Goal: Task Accomplishment & Management: Use online tool/utility

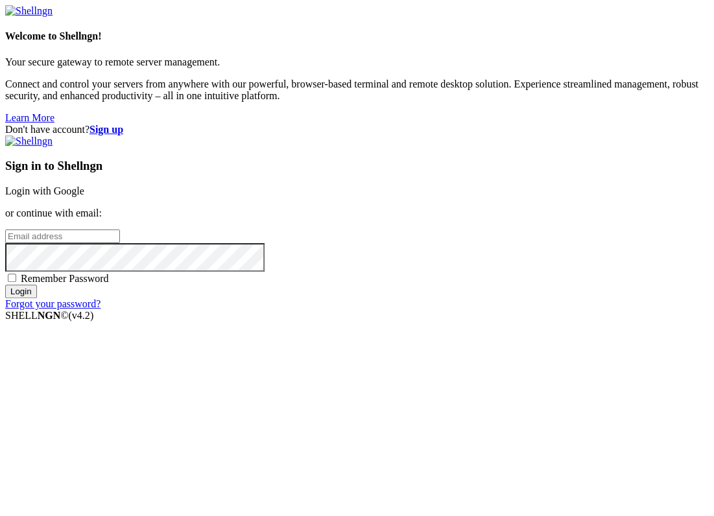
type input "[EMAIL_ADDRESS][DOMAIN_NAME]"
drag, startPoint x: 455, startPoint y: 200, endPoint x: 501, endPoint y: 61, distance: 146.3
click at [84, 197] on link "Login with Google" at bounding box center [44, 191] width 79 height 11
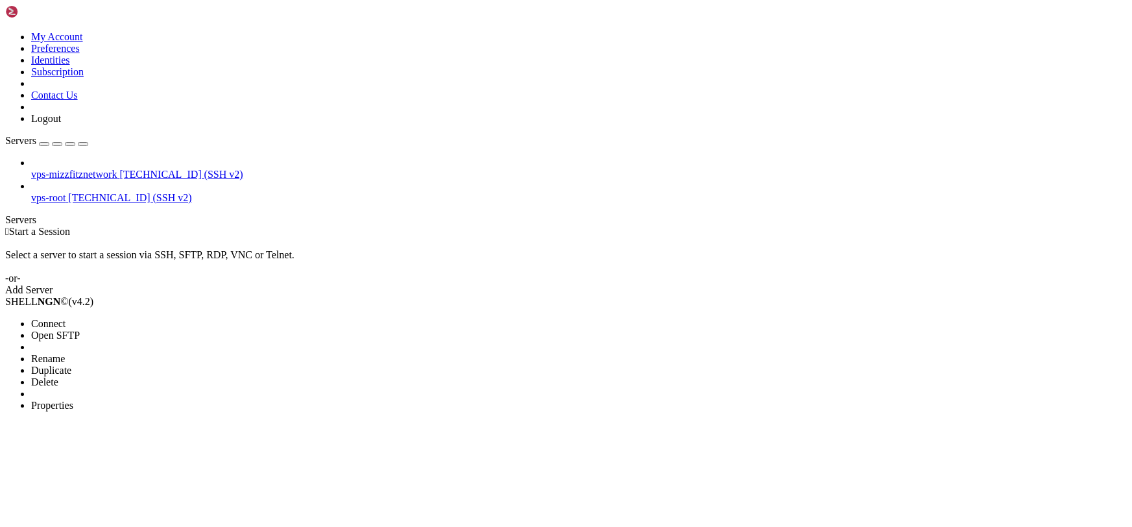
click at [66, 318] on span "Connect" at bounding box center [48, 323] width 34 height 11
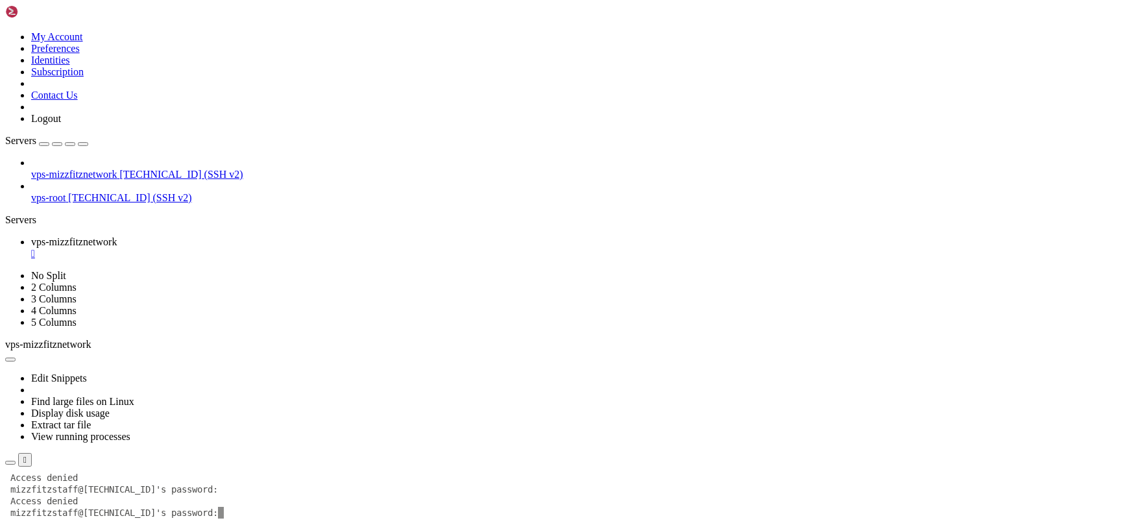
click at [273, 248] on div "" at bounding box center [579, 254] width 1096 height 12
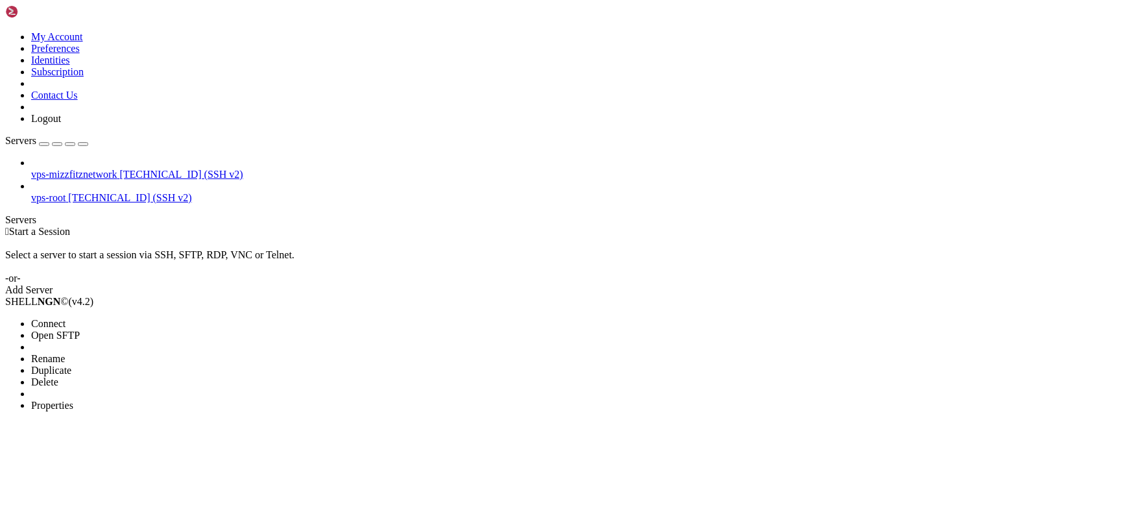
click at [73, 400] on span "Properties" at bounding box center [52, 405] width 42 height 11
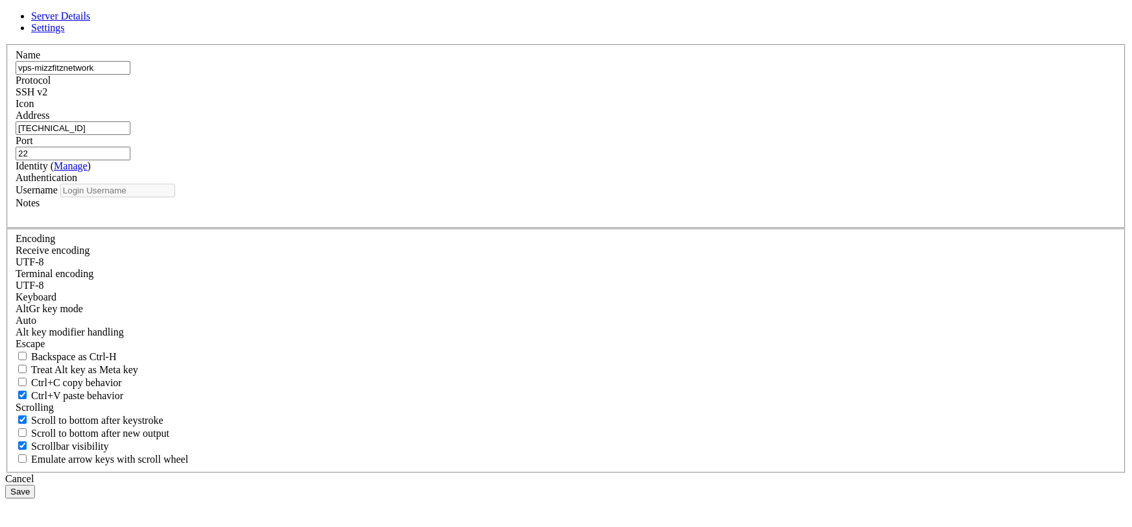
type input "mizzfitzstaff"
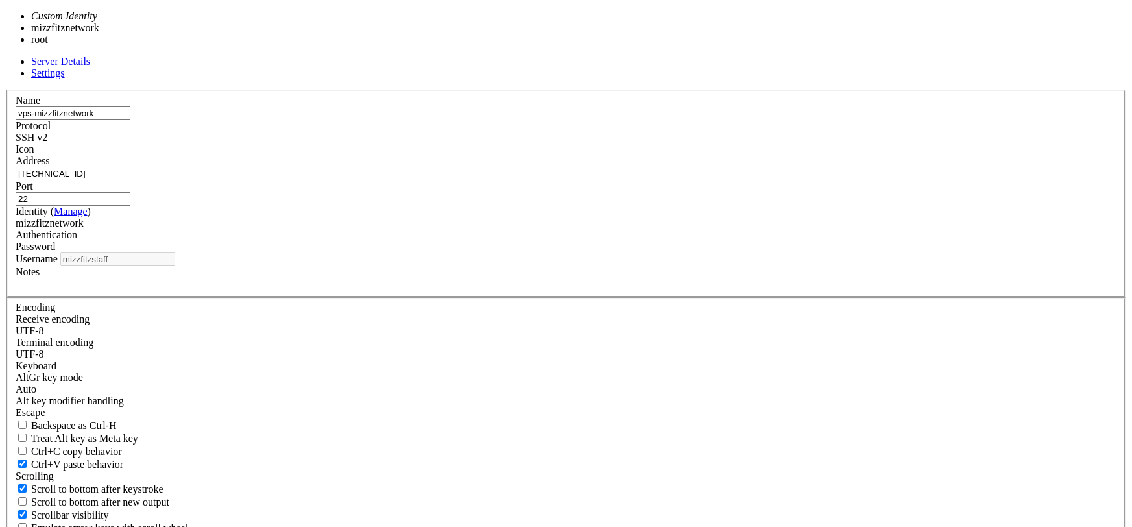
click at [498, 229] on div "mizzfitznetwork" at bounding box center [566, 223] width 1101 height 12
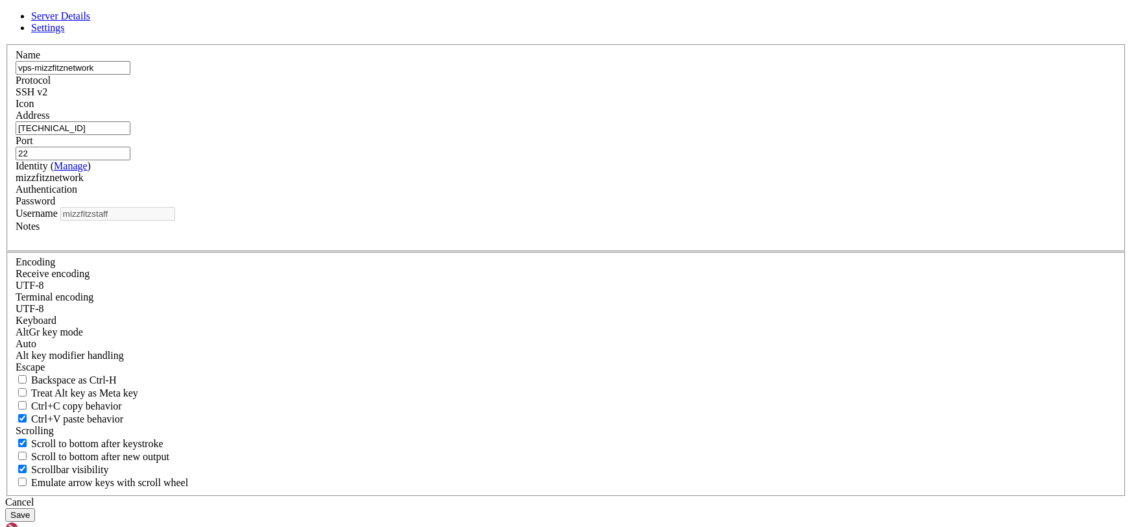
click at [498, 184] on div "mizzfitznetwork" at bounding box center [566, 178] width 1101 height 12
click at [5, 44] on icon at bounding box center [5, 44] width 0 height 0
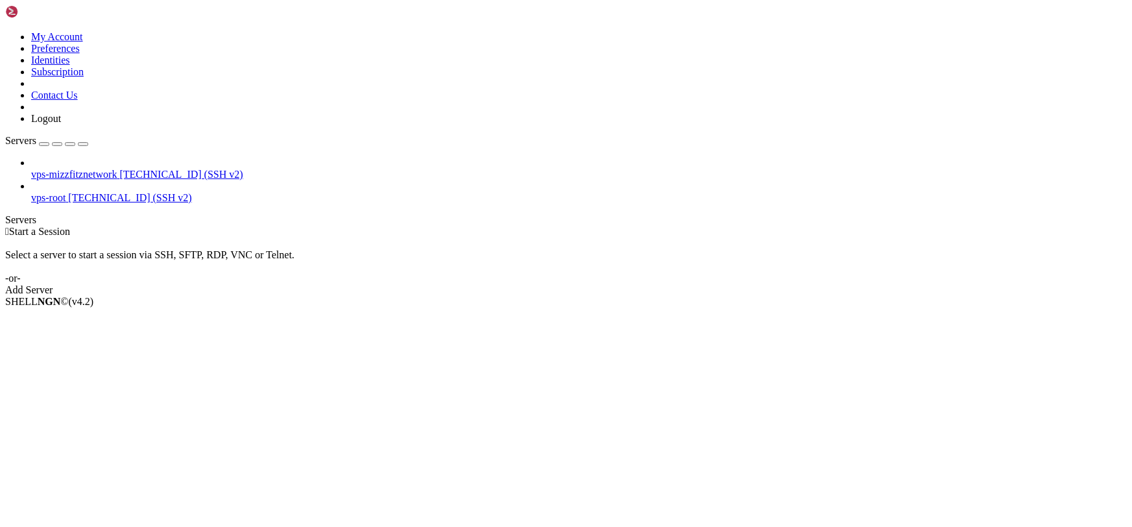
click at [5, 31] on link at bounding box center [5, 31] width 0 height 0
click at [70, 66] on link "Identities" at bounding box center [50, 60] width 39 height 11
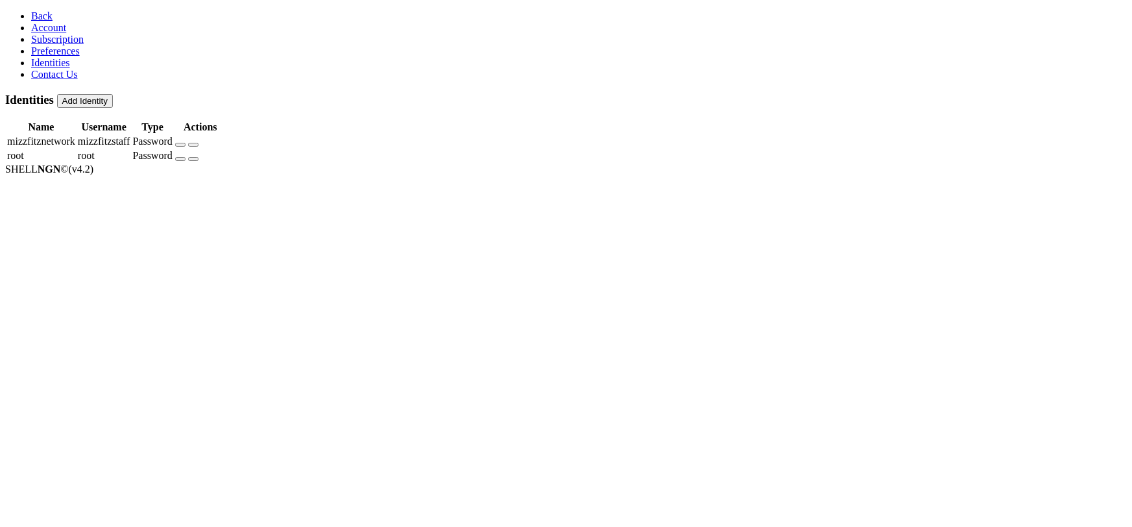
click at [180, 145] on icon "button" at bounding box center [180, 145] width 0 height 0
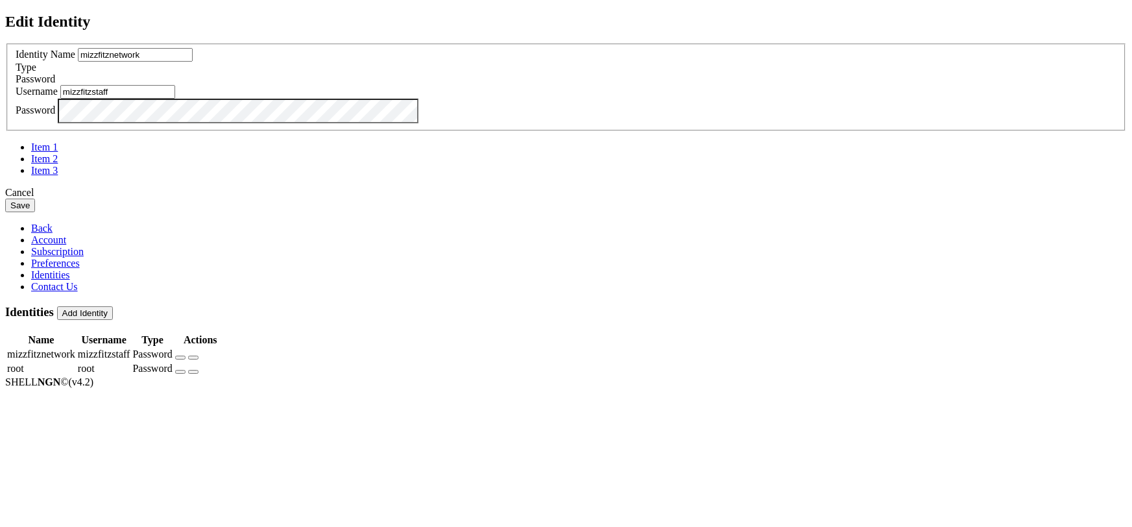
click at [175, 99] on input "mizzfitzstaff" at bounding box center [117, 92] width 115 height 14
type input "mizzfitznetwoork"
click at [5, 199] on button "Save" at bounding box center [20, 206] width 30 height 14
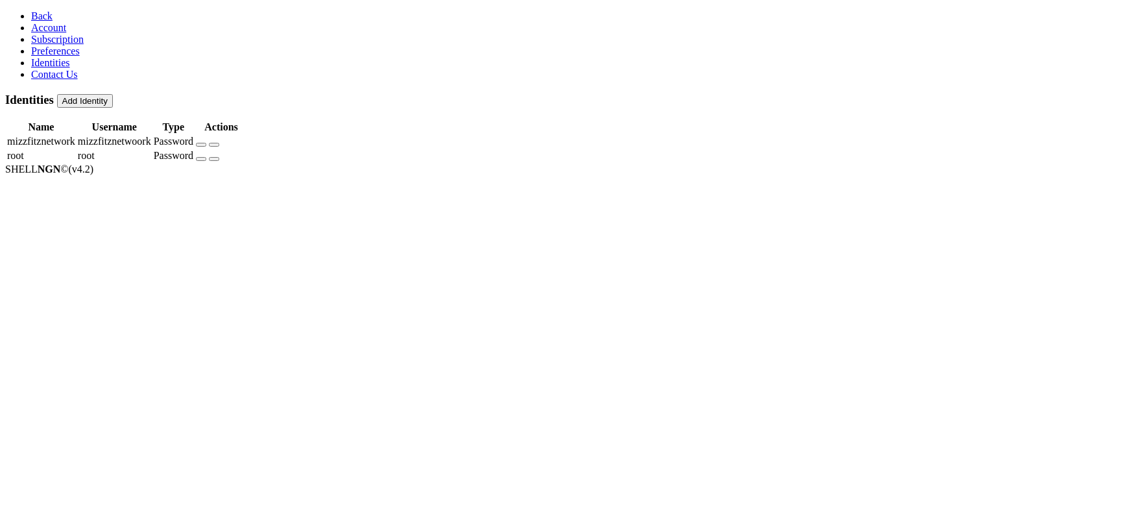
click at [31, 21] on link "Back" at bounding box center [41, 15] width 21 height 11
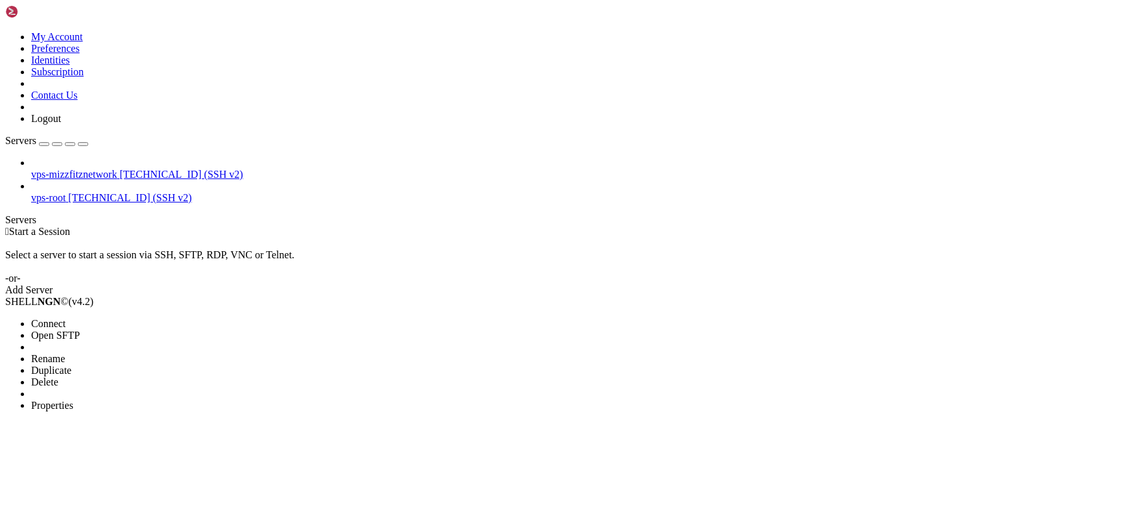
click at [149, 330] on li "Open SFTP" at bounding box center [90, 336] width 118 height 12
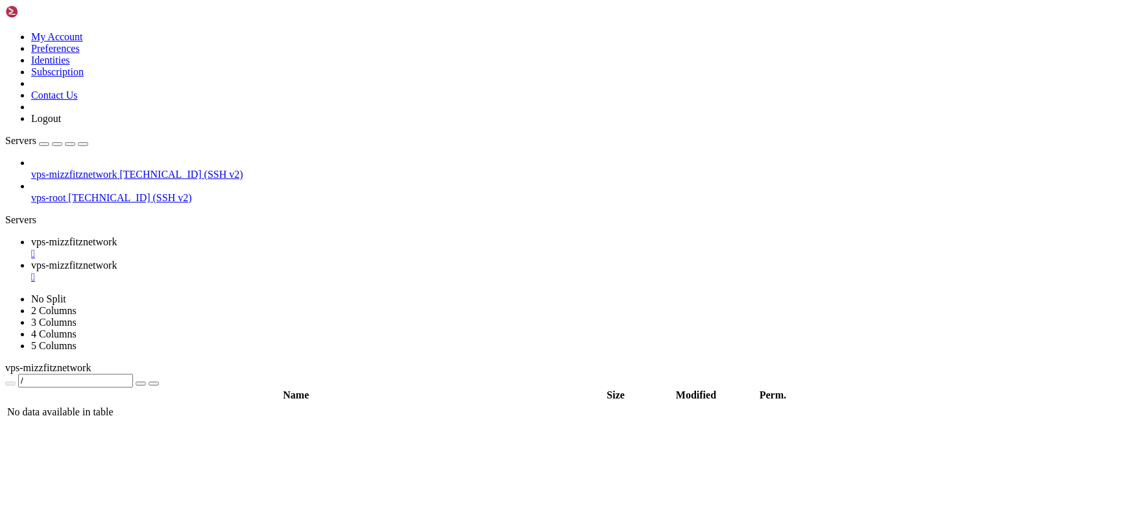
click at [278, 236] on link "vps-mizzfitznetwork " at bounding box center [579, 247] width 1096 height 23
click at [277, 236] on link "vps-mizzfitznetwork " at bounding box center [579, 247] width 1096 height 23
drag, startPoint x: 277, startPoint y: 19, endPoint x: 265, endPoint y: 15, distance: 13.1
click at [265, 236] on link "vps-mizzfitznetwork " at bounding box center [579, 247] width 1096 height 23
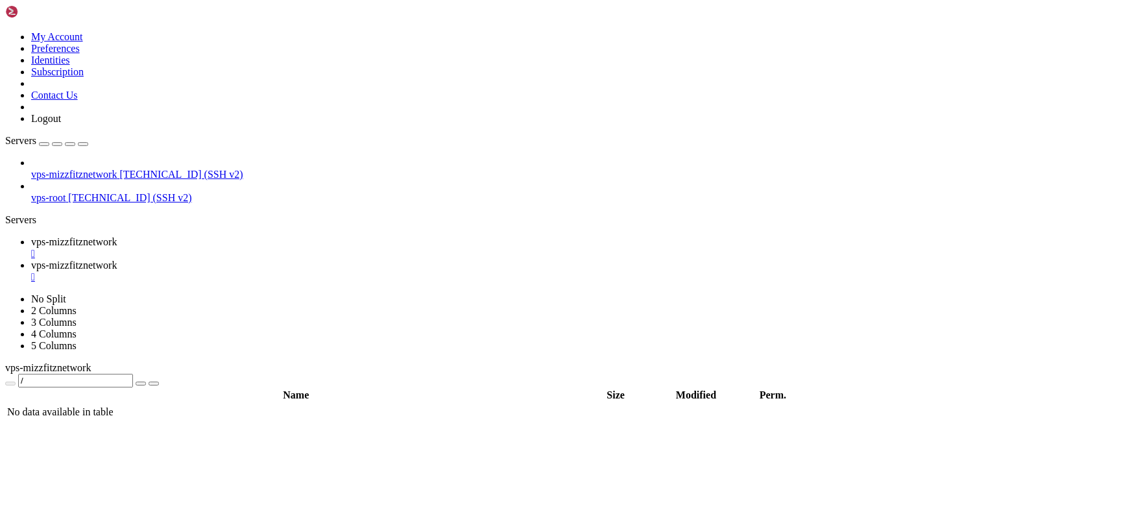
click at [267, 236] on link "vps-mizzfitznetwork " at bounding box center [579, 247] width 1096 height 23
click at [269, 248] on div "" at bounding box center [579, 254] width 1096 height 12
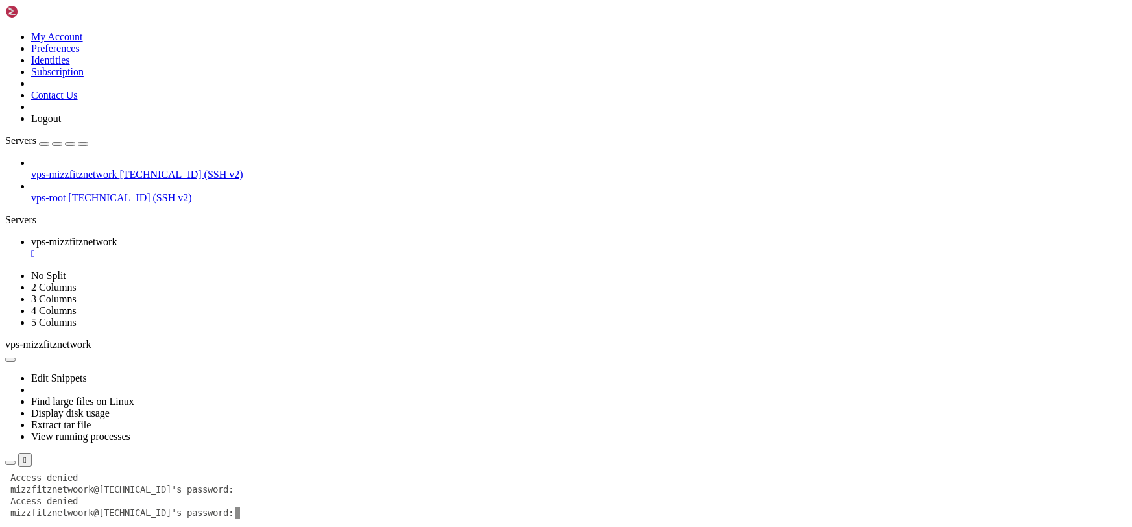
click at [270, 248] on div "" at bounding box center [579, 254] width 1096 height 12
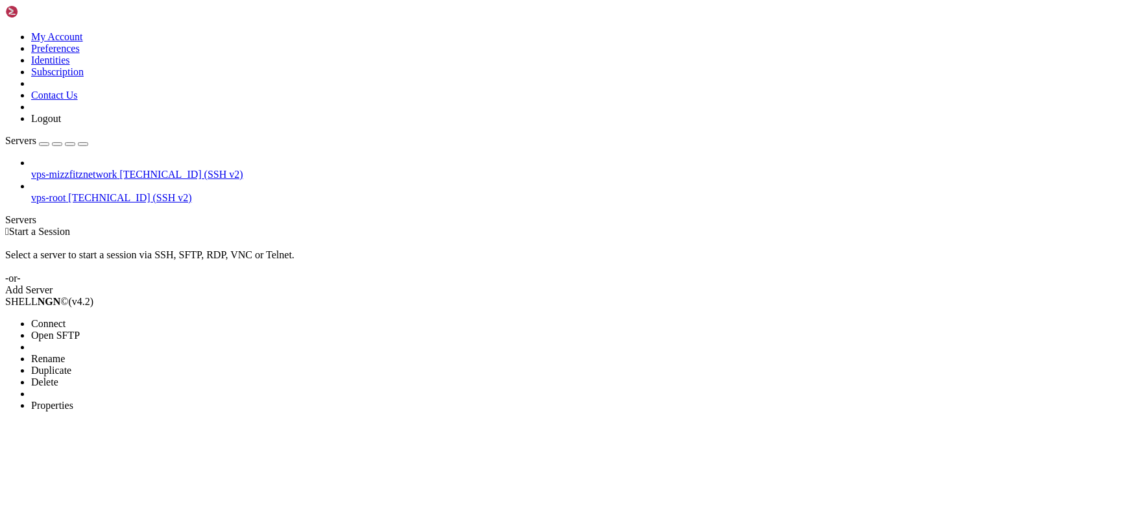
drag, startPoint x: 103, startPoint y: 133, endPoint x: 632, endPoint y: 237, distance: 538.9
click at [103, 318] on li "Connect" at bounding box center [90, 324] width 118 height 12
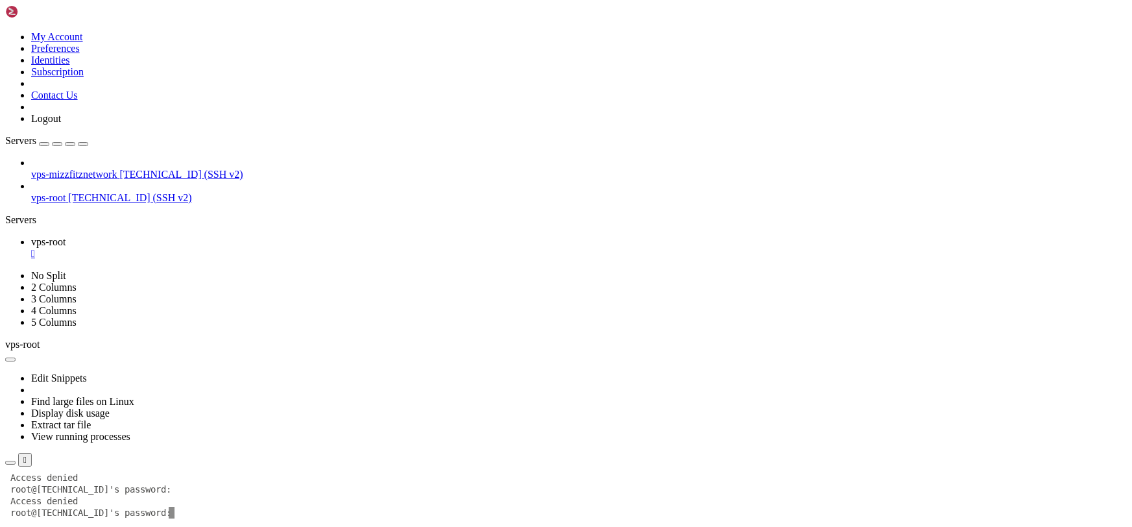
click at [236, 236] on link "vps-root " at bounding box center [579, 247] width 1096 height 23
click at [226, 236] on link "vps-root " at bounding box center [579, 247] width 1096 height 23
drag, startPoint x: 243, startPoint y: 17, endPoint x: 233, endPoint y: 13, distance: 11.1
click at [240, 236] on ul "vps-root " at bounding box center [566, 247] width 1122 height 23
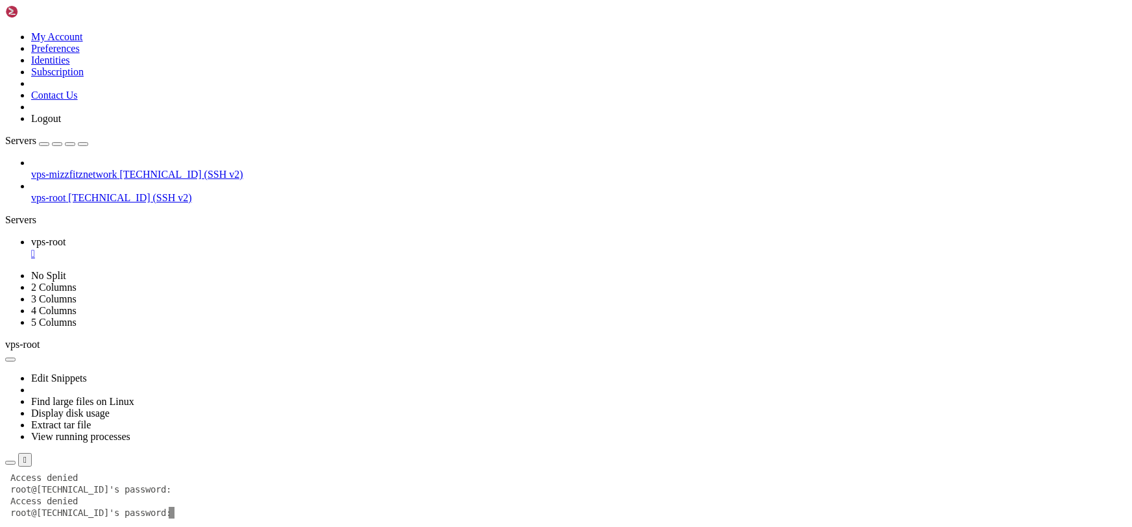
click at [231, 248] on div "" at bounding box center [579, 254] width 1096 height 12
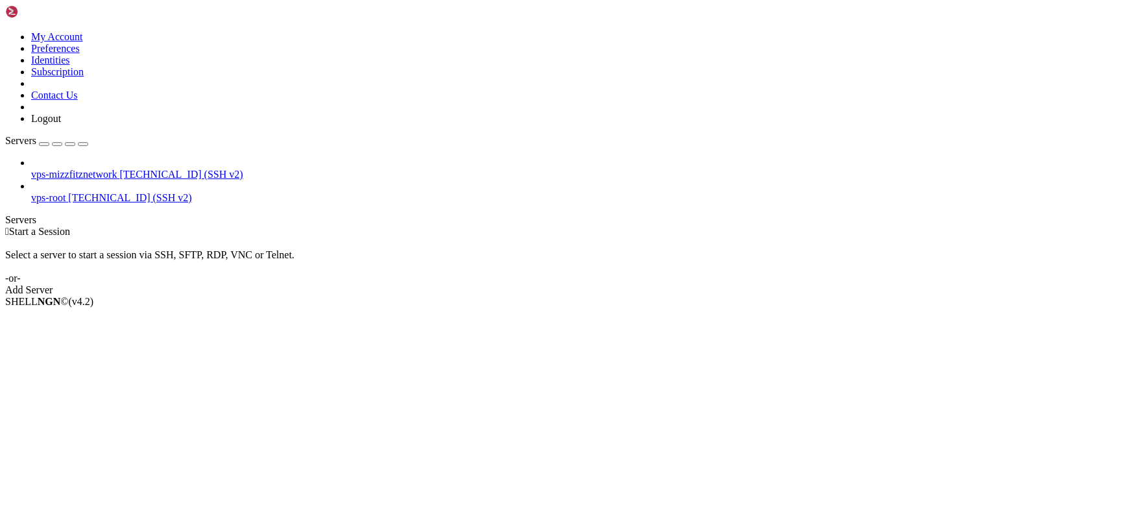
click at [5, 31] on icon at bounding box center [5, 31] width 0 height 0
click at [70, 66] on link "Identities" at bounding box center [50, 60] width 39 height 11
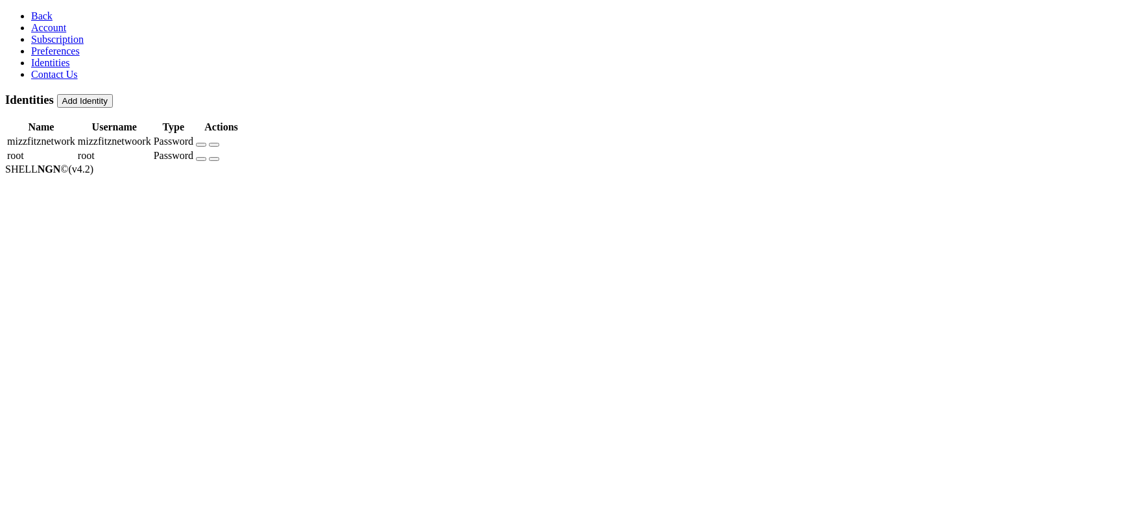
click at [201, 145] on icon "button" at bounding box center [201, 145] width 0 height 0
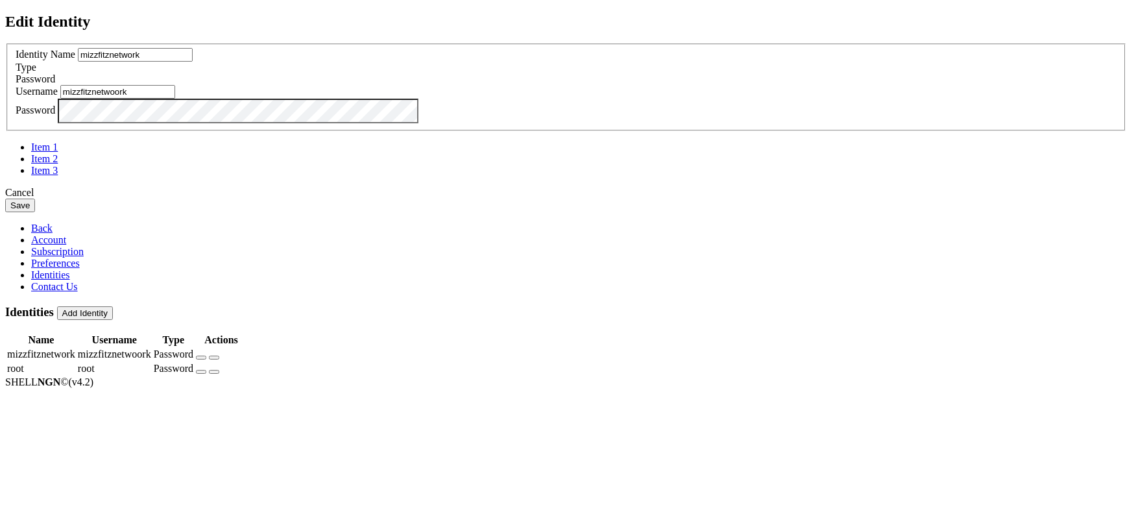
click at [38, 212] on div "Edit Identity Identity Name mizzfitznetwork Type Password Username mizzfitznetw…" at bounding box center [566, 112] width 1122 height 199
click at [5, 199] on button "Save" at bounding box center [20, 206] width 30 height 14
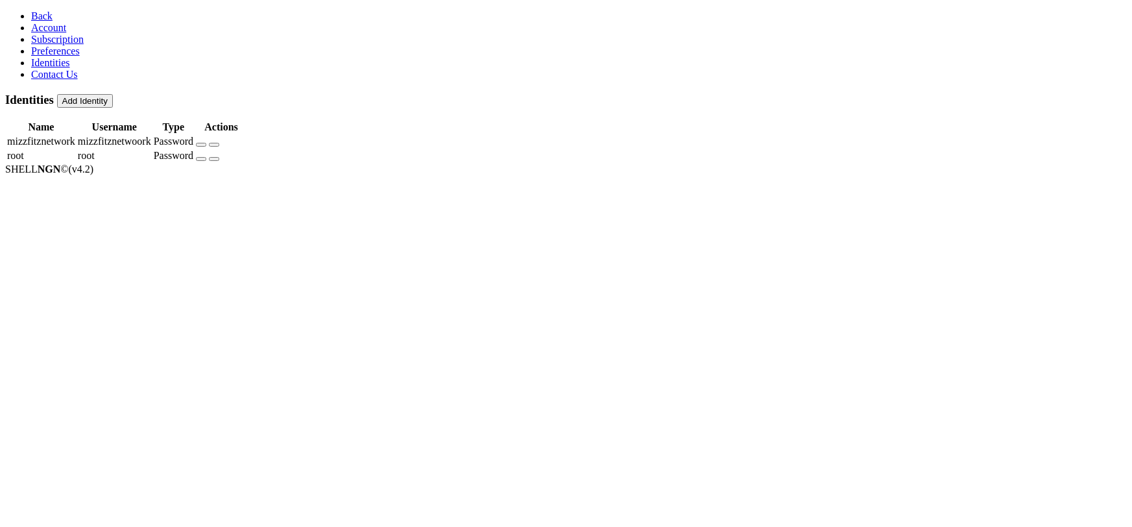
click at [206, 143] on button "button" at bounding box center [201, 145] width 10 height 4
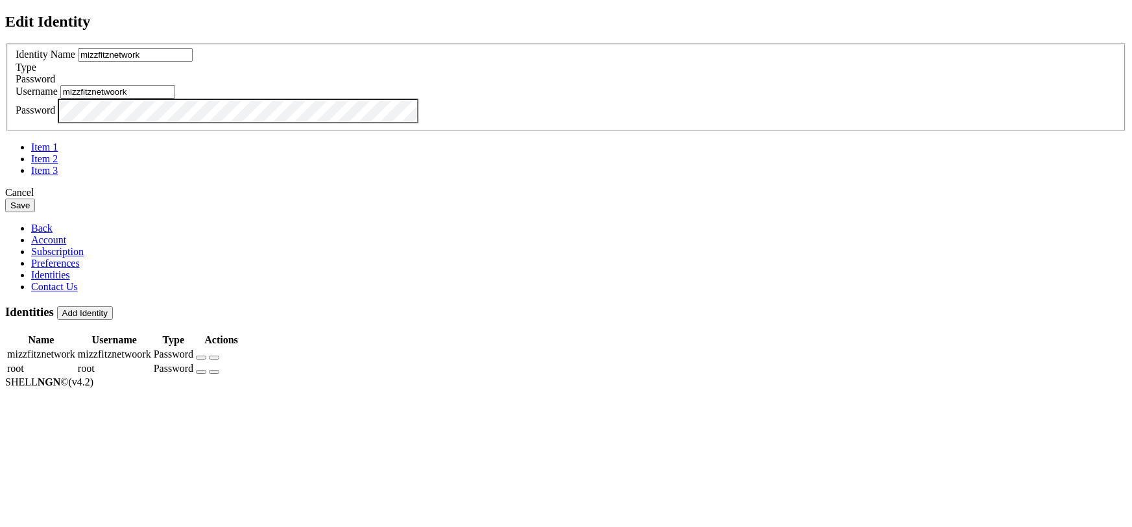
click at [187, 108] on div "Edit Identity Identity Name mizzfitznetwork Type Password Username mizzfitznetw…" at bounding box center [566, 112] width 1122 height 199
drag, startPoint x: 151, startPoint y: 126, endPoint x: 243, endPoint y: 124, distance: 92.2
click at [159, 125] on div "Edit Identity Identity Name mizzfitznetwork Type Password Username mizzfitznetw…" at bounding box center [566, 112] width 1122 height 199
click at [5, 43] on icon at bounding box center [5, 43] width 0 height 0
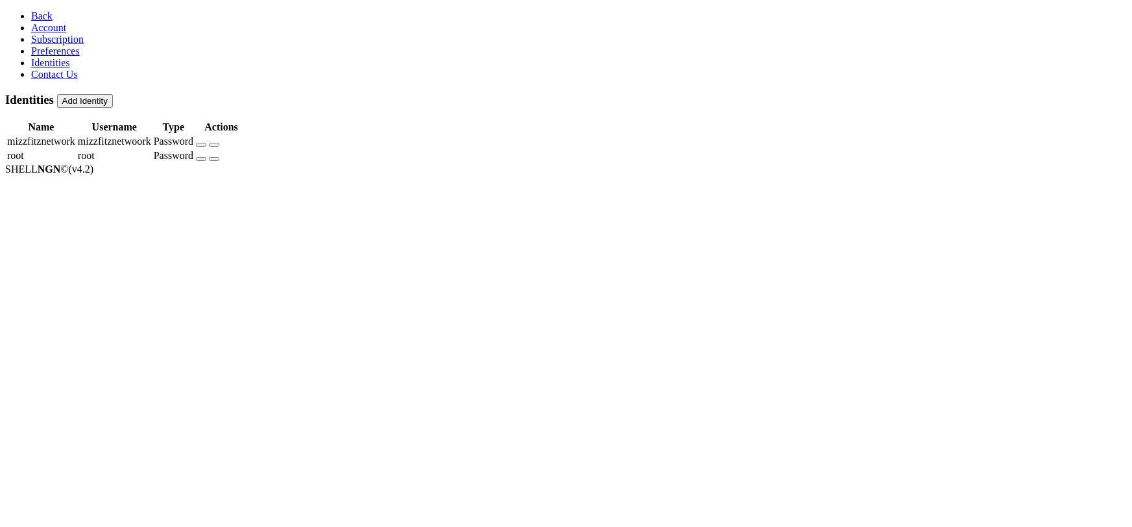
drag, startPoint x: 202, startPoint y: 116, endPoint x: 1084, endPoint y: 123, distance: 881.1
click at [247, 149] on tr "root root Password" at bounding box center [126, 155] width 241 height 13
click at [31, 12] on icon at bounding box center [31, 15] width 0 height 11
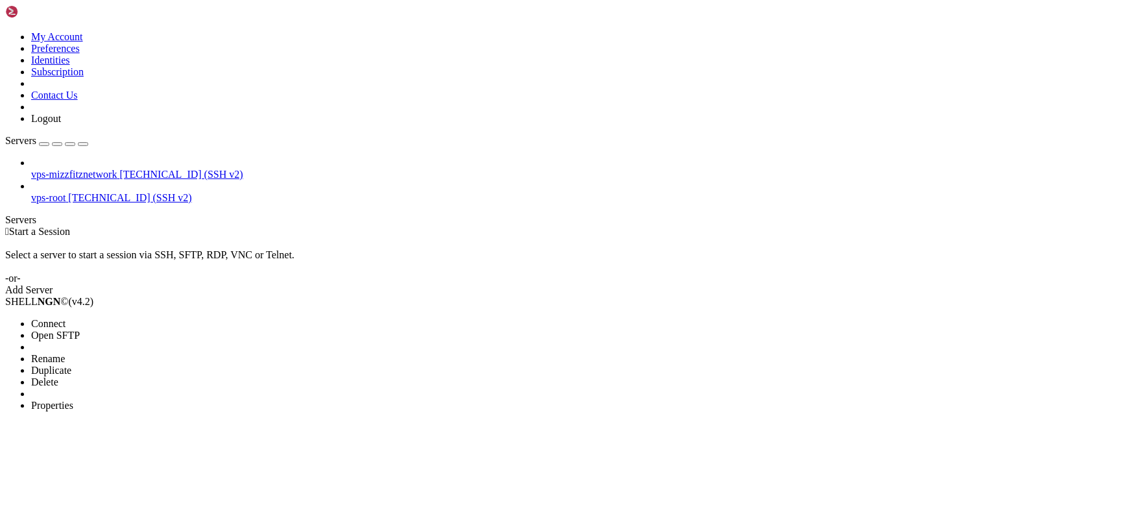
click at [149, 318] on li "Connect" at bounding box center [90, 324] width 118 height 12
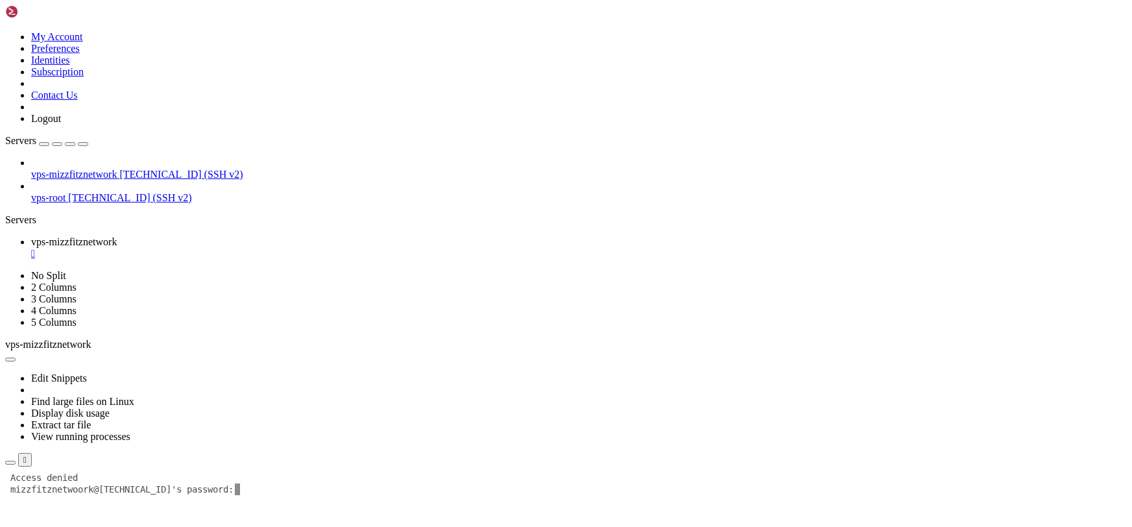
click at [5, 31] on icon at bounding box center [5, 31] width 0 height 0
click at [70, 66] on link "Identities" at bounding box center [50, 60] width 39 height 11
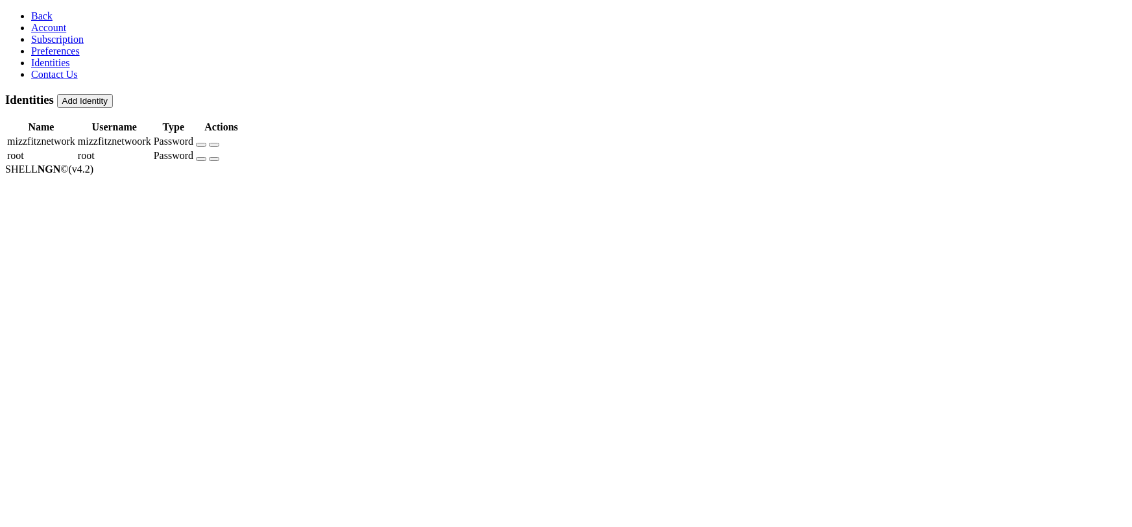
click at [201, 145] on icon "button" at bounding box center [201, 145] width 0 height 0
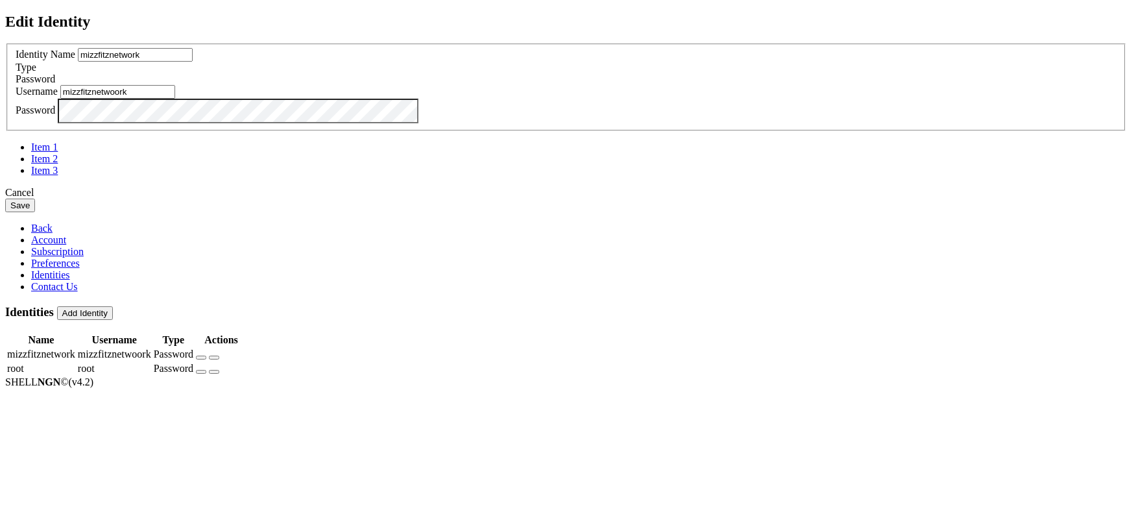
click at [175, 99] on input "mizzfitznetwoork" at bounding box center [117, 92] width 115 height 14
type input "mizzfitznetwork"
click at [35, 212] on button "Save" at bounding box center [20, 206] width 30 height 14
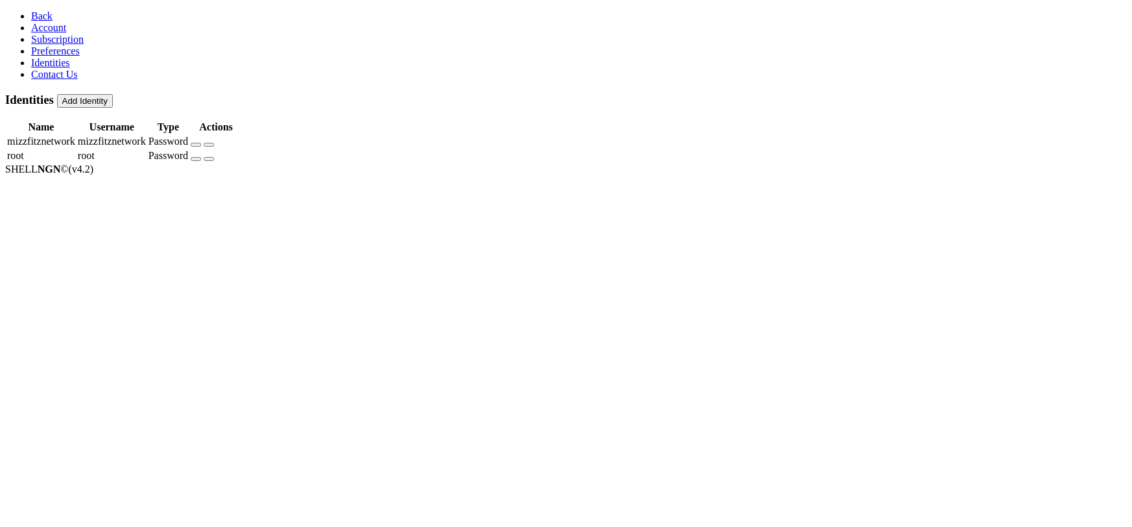
click at [31, 17] on span "Back" at bounding box center [41, 15] width 21 height 11
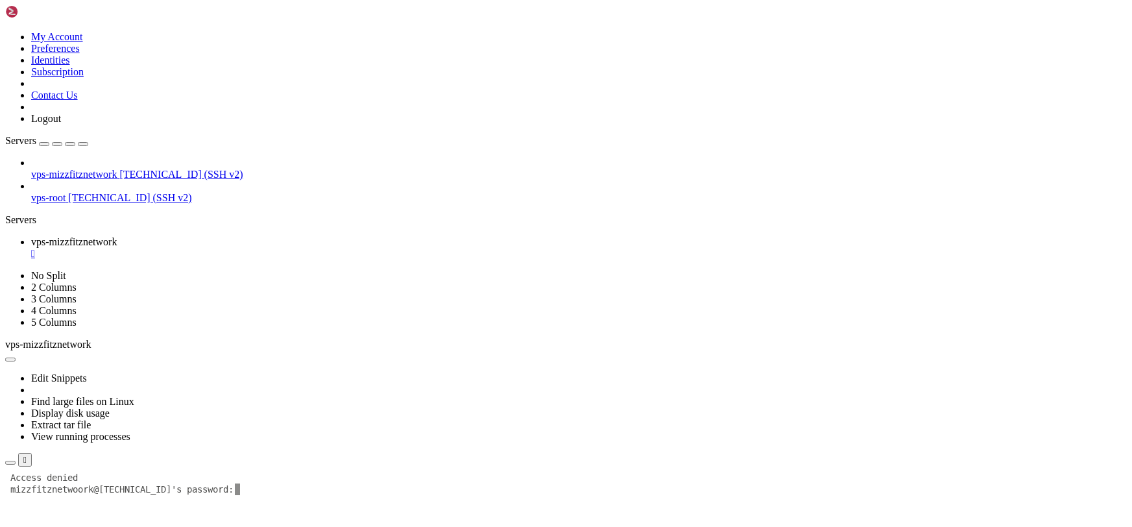
click at [278, 236] on link "vps-mizzfitznetwork " at bounding box center [579, 247] width 1096 height 23
click at [276, 248] on div "" at bounding box center [579, 254] width 1096 height 12
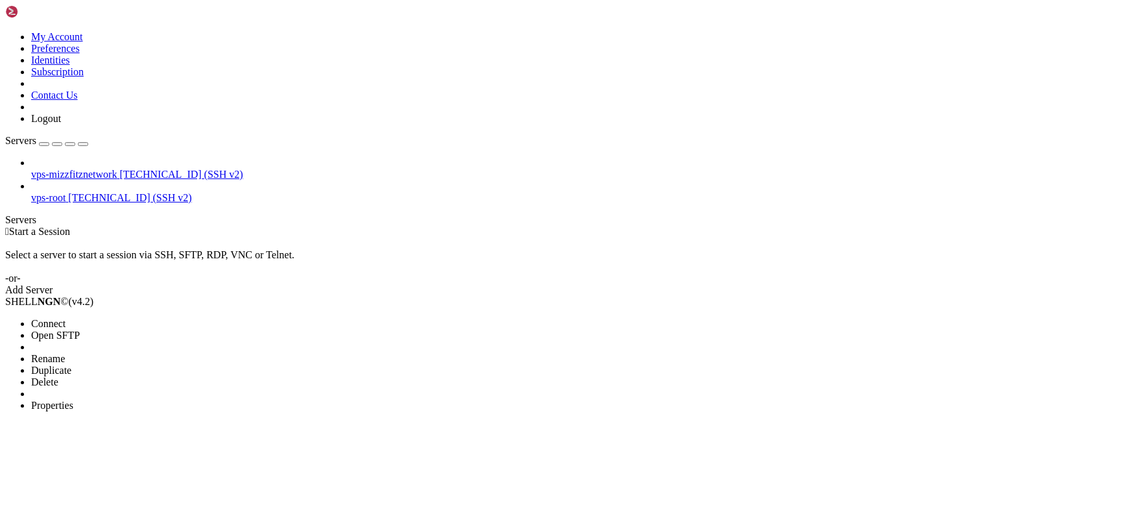
click at [66, 318] on span "Connect" at bounding box center [48, 323] width 34 height 11
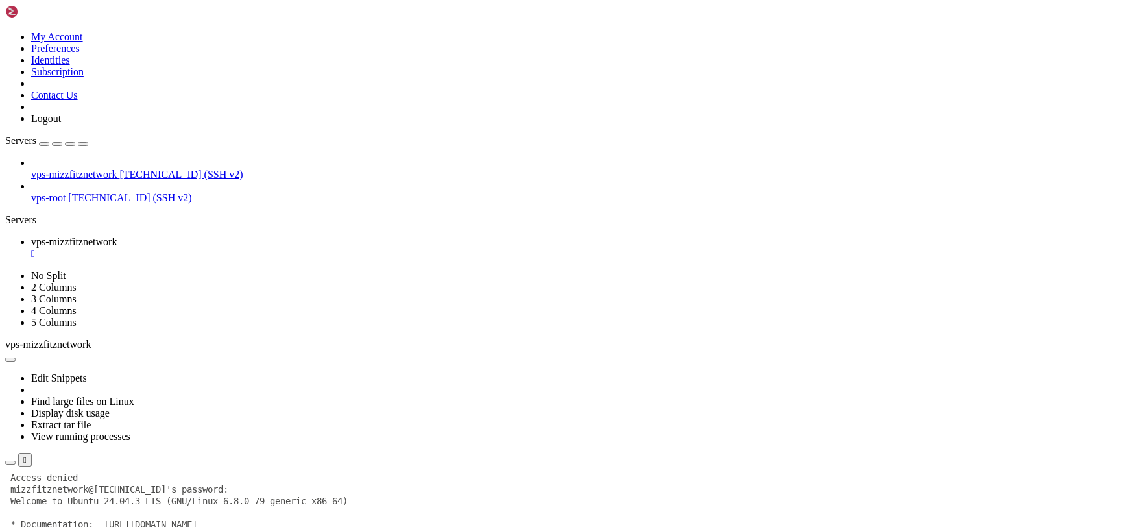
click at [80, 516] on span "Open SFTP" at bounding box center [55, 529] width 49 height 11
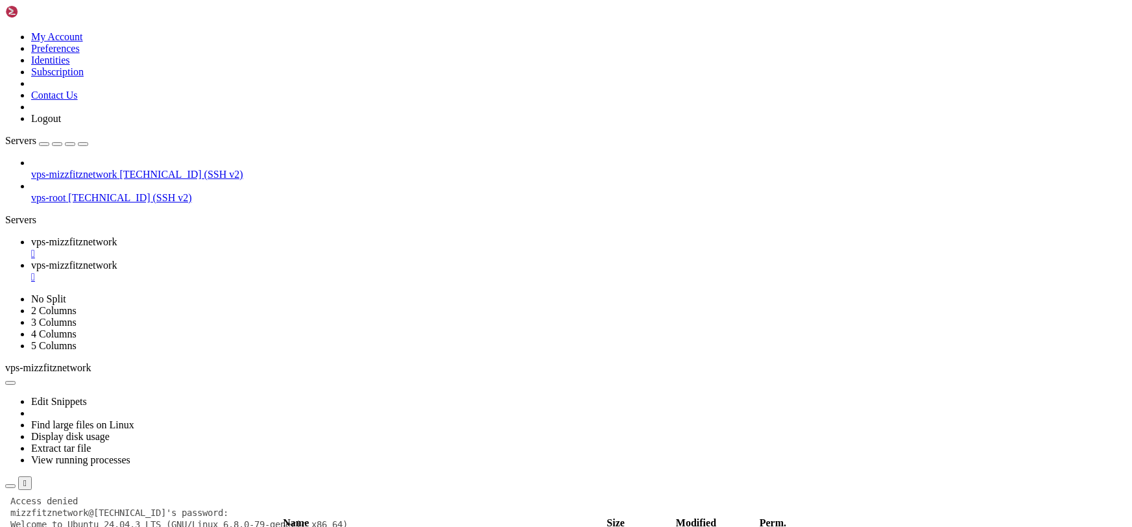
click at [117, 236] on span "vps-mizzfitznetwork" at bounding box center [74, 241] width 86 height 11
click at [117, 260] on span "vps-mizzfitznetwork" at bounding box center [74, 265] width 86 height 11
drag, startPoint x: 394, startPoint y: 14, endPoint x: 314, endPoint y: 8, distance: 80.1
click at [394, 271] on div "" at bounding box center [579, 277] width 1096 height 12
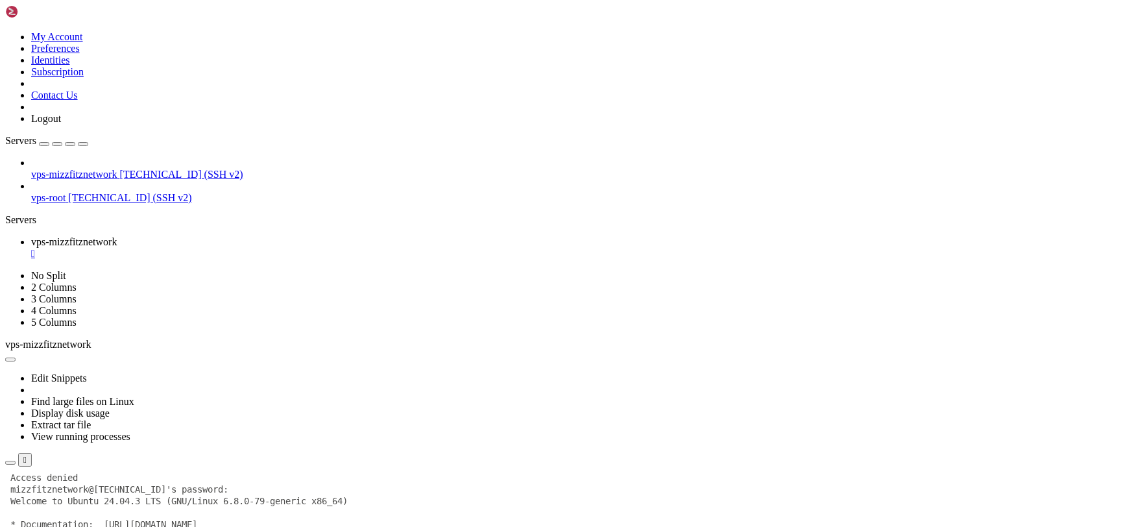
drag, startPoint x: 138, startPoint y: 21, endPoint x: 156, endPoint y: 3, distance: 25.7
click at [5, 31] on link at bounding box center [5, 31] width 0 height 0
click at [70, 66] on link "Identities" at bounding box center [50, 60] width 39 height 11
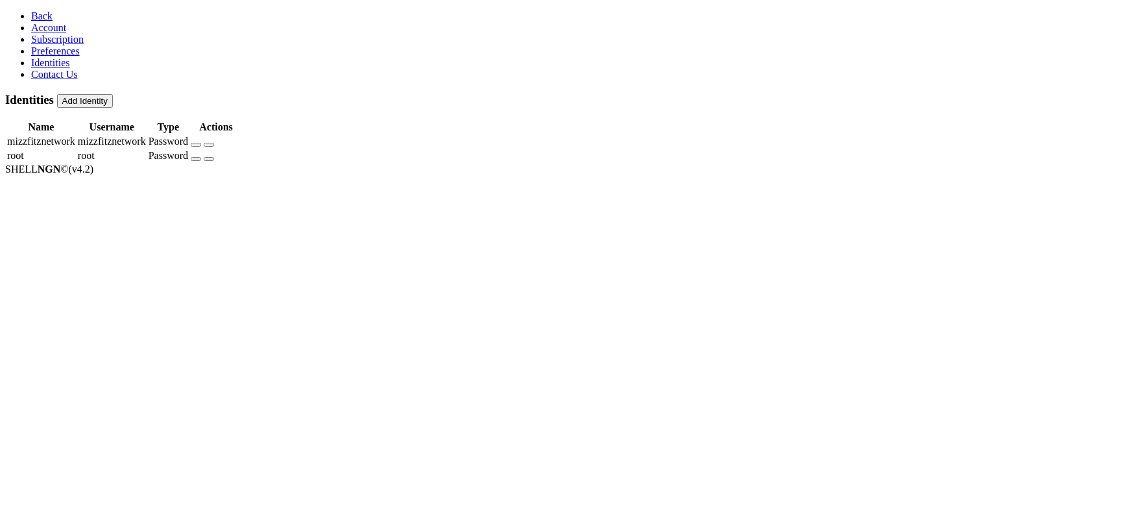
click at [196, 145] on icon "button" at bounding box center [196, 145] width 0 height 0
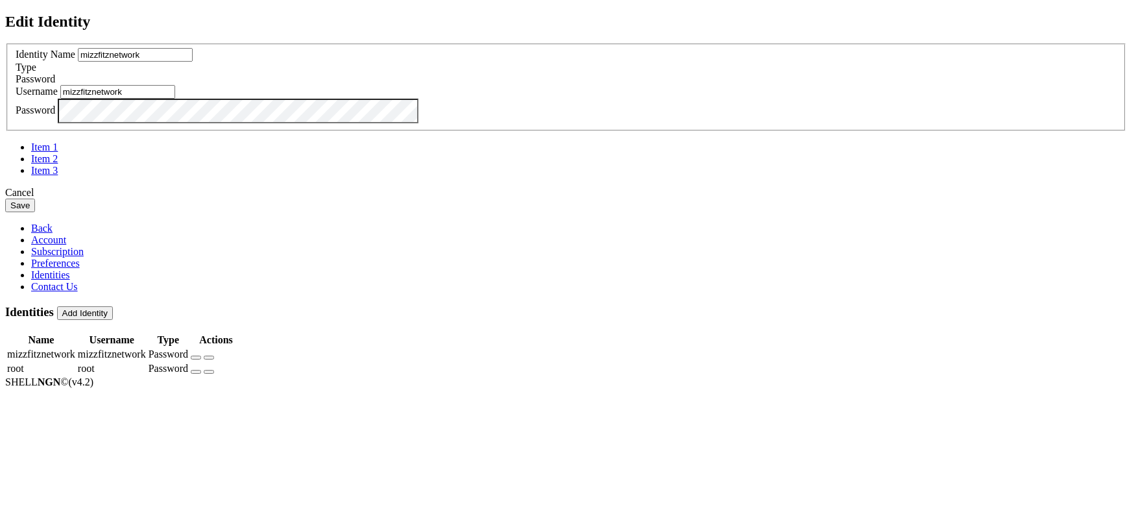
click at [282, 212] on div "Edit Identity Identity Name mizzfitznetwork Type Password Username mizzfitznetw…" at bounding box center [566, 112] width 1122 height 199
click at [5, 199] on button "Save" at bounding box center [20, 206] width 30 height 14
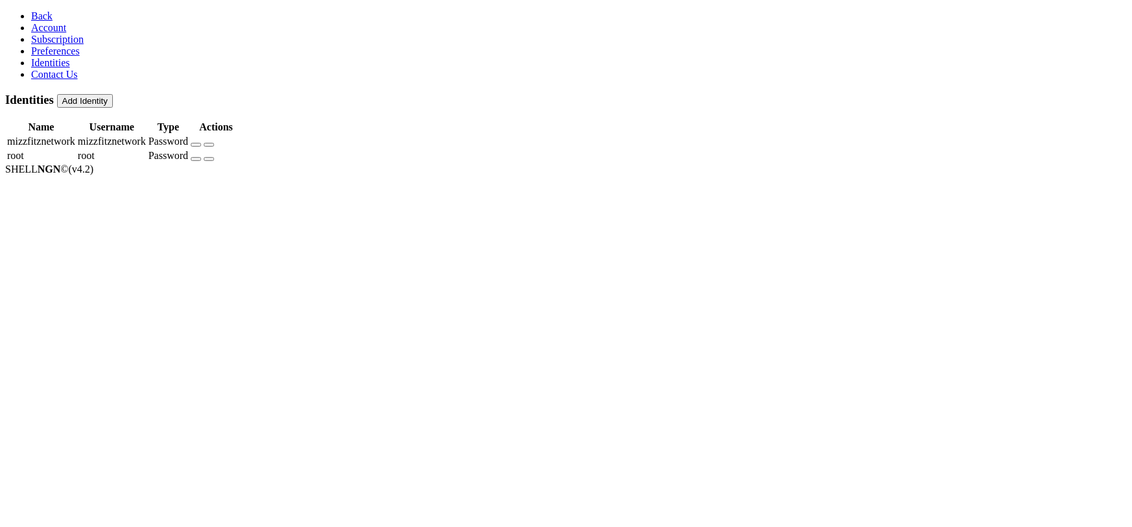
click at [31, 21] on span "Back" at bounding box center [41, 15] width 21 height 11
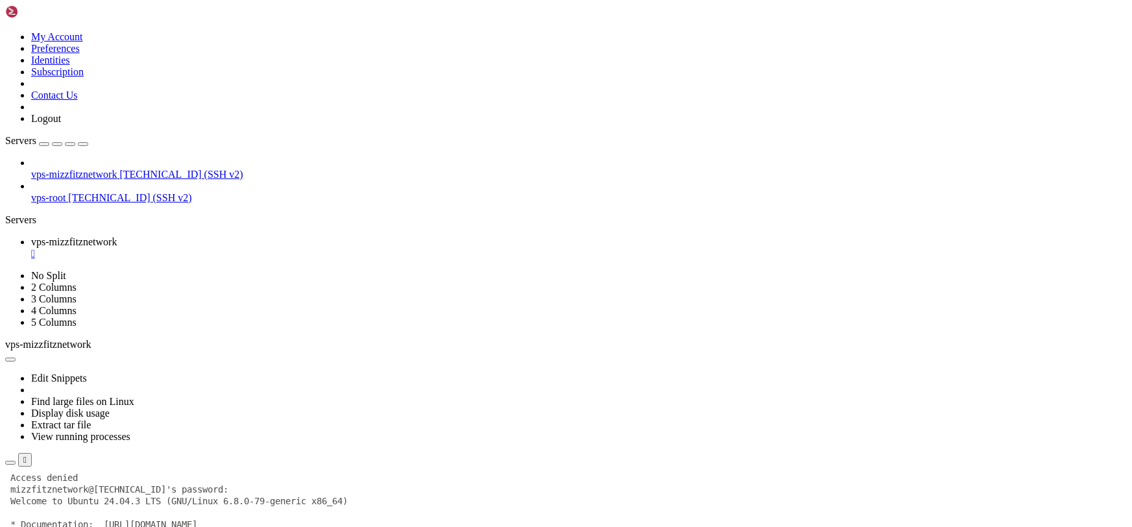
click at [132, 516] on li "Open SFTP" at bounding box center [90, 530] width 118 height 12
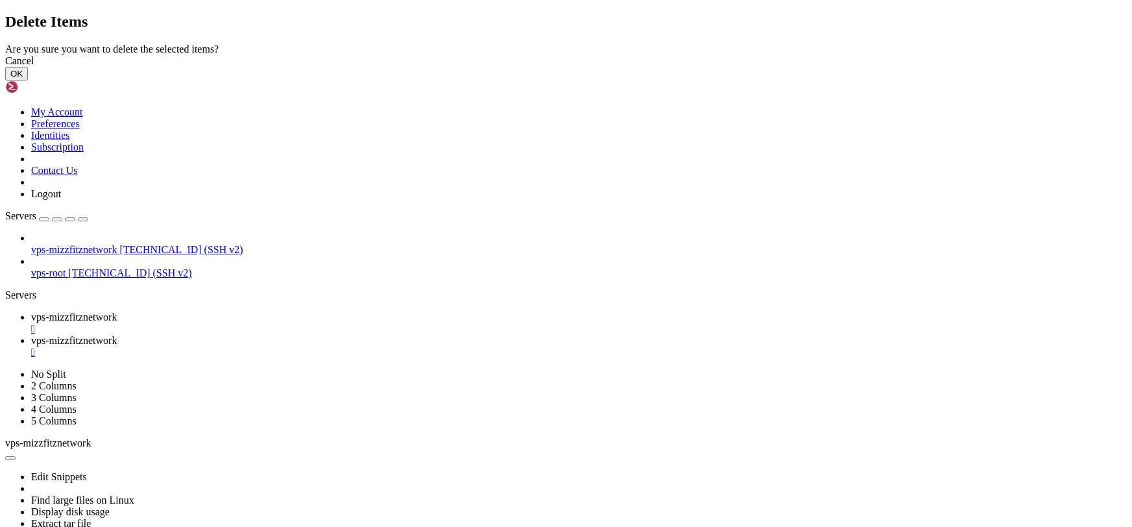
click at [28, 80] on button "OK" at bounding box center [16, 74] width 23 height 14
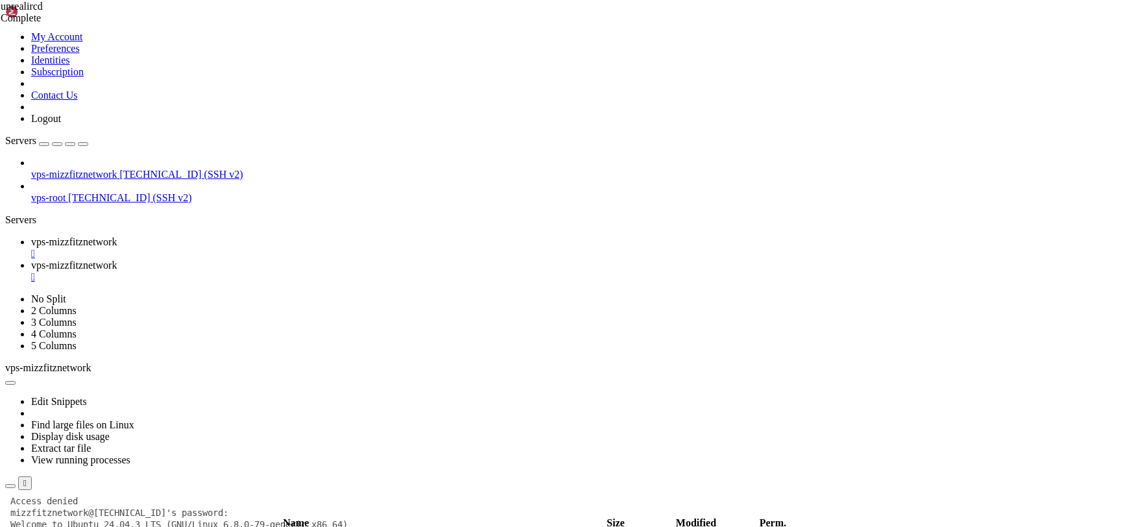
drag, startPoint x: 170, startPoint y: 164, endPoint x: 188, endPoint y: 162, distance: 18.4
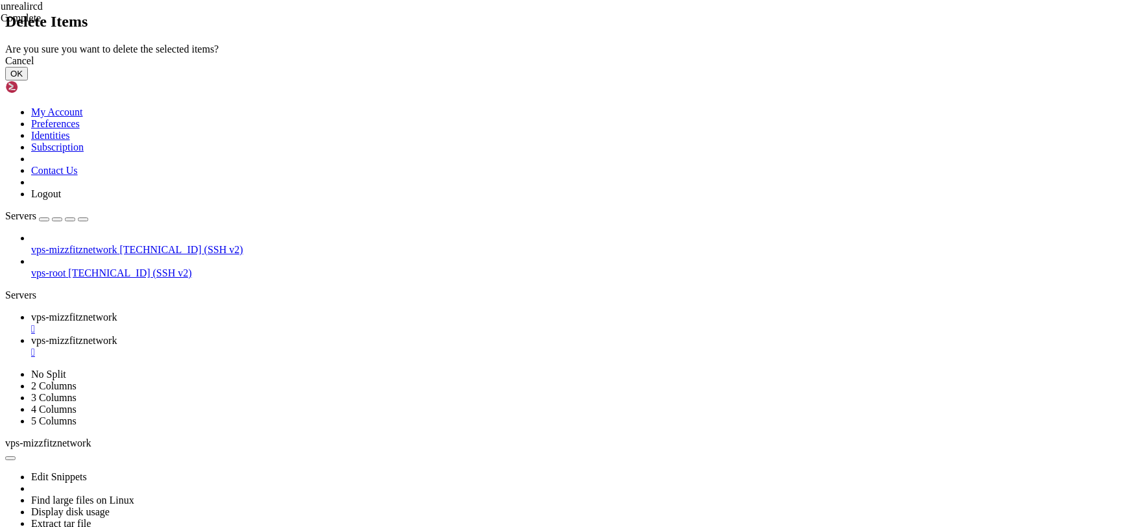
click at [28, 80] on button "OK" at bounding box center [16, 74] width 23 height 14
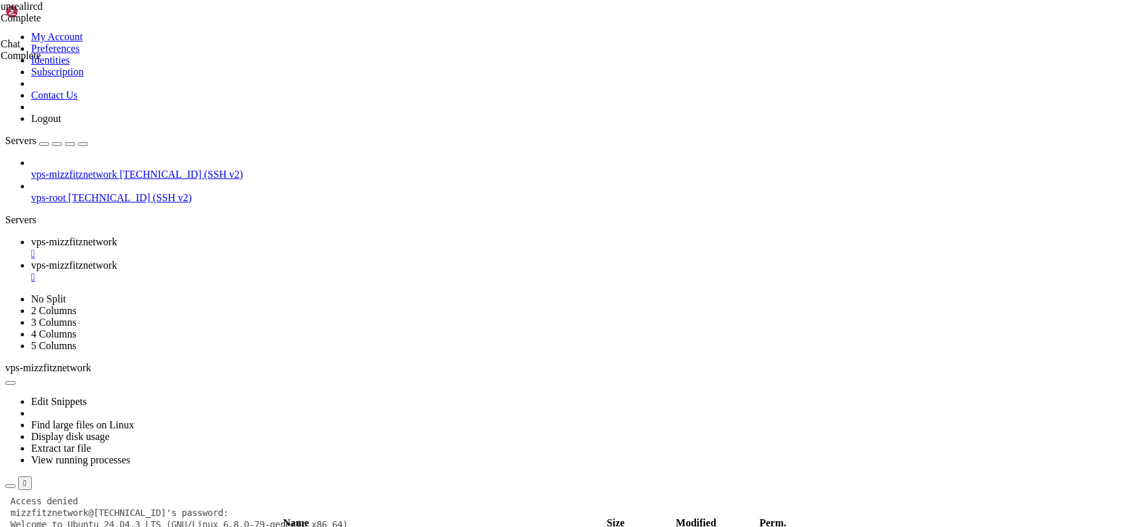
click at [117, 236] on span "vps-mizzfitznetwork" at bounding box center [74, 241] width 86 height 11
click at [83, 144] on icon "button" at bounding box center [83, 144] width 0 height 0
click at [31, 260] on icon at bounding box center [31, 265] width 0 height 11
click at [73, 236] on link "vps-mizzfitznetwork " at bounding box center [579, 247] width 1096 height 23
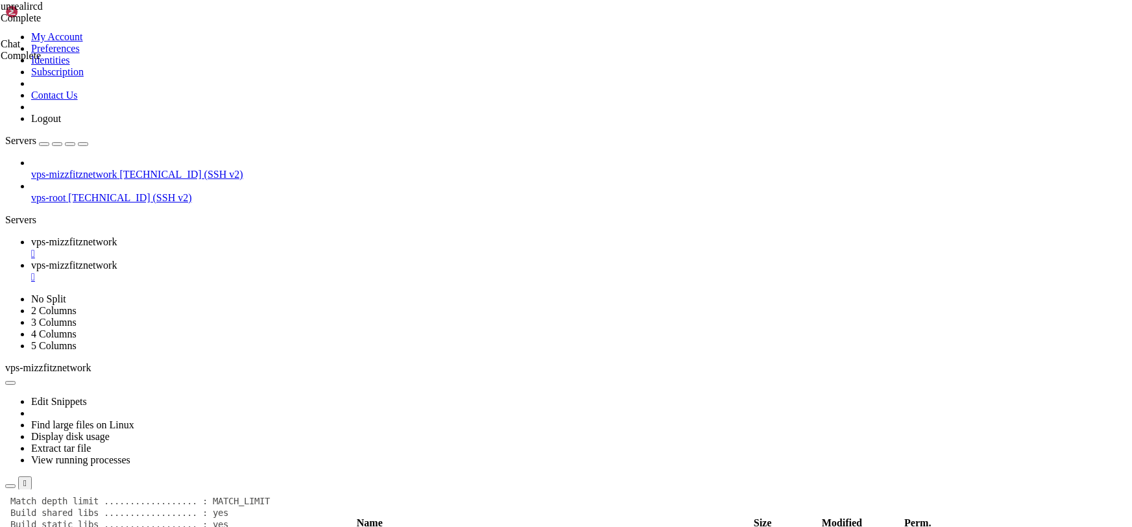
click at [5, 490] on icon at bounding box center [5, 490] width 0 height 0
click at [574, 374] on div "Edit Snippets Find large files on Linux Display disk usage Extract tar file Vie…" at bounding box center [566, 432] width 1122 height 116
click at [5, 490] on icon at bounding box center [5, 490] width 0 height 0
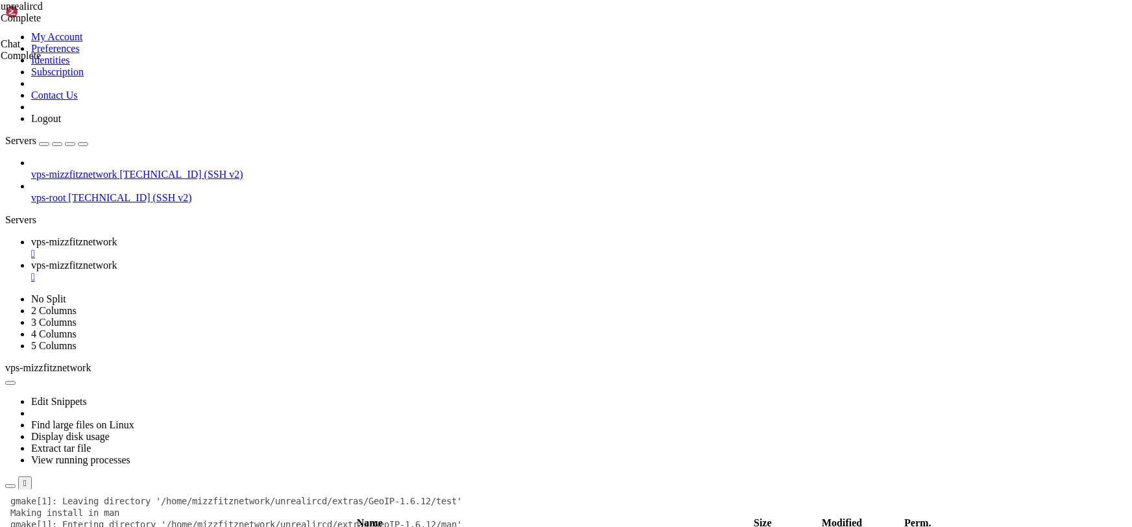
scroll to position [27586, 0]
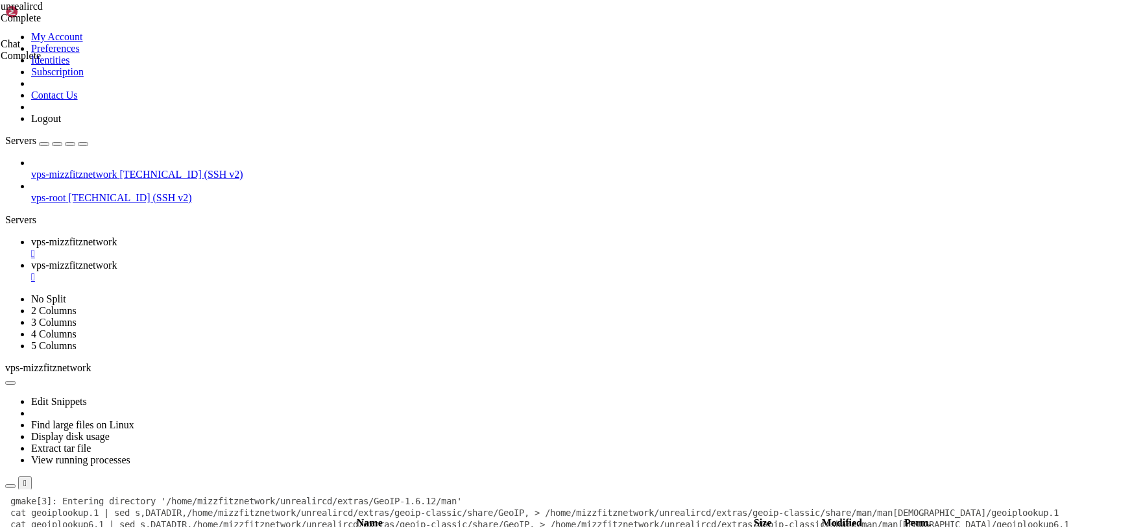
scroll to position [27679, 0]
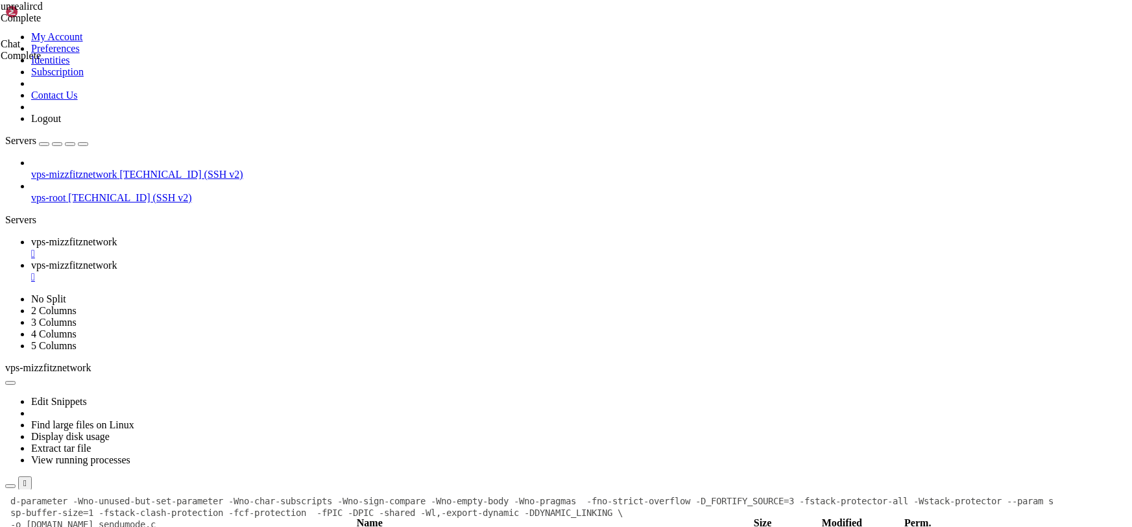
scroll to position [34418, 0]
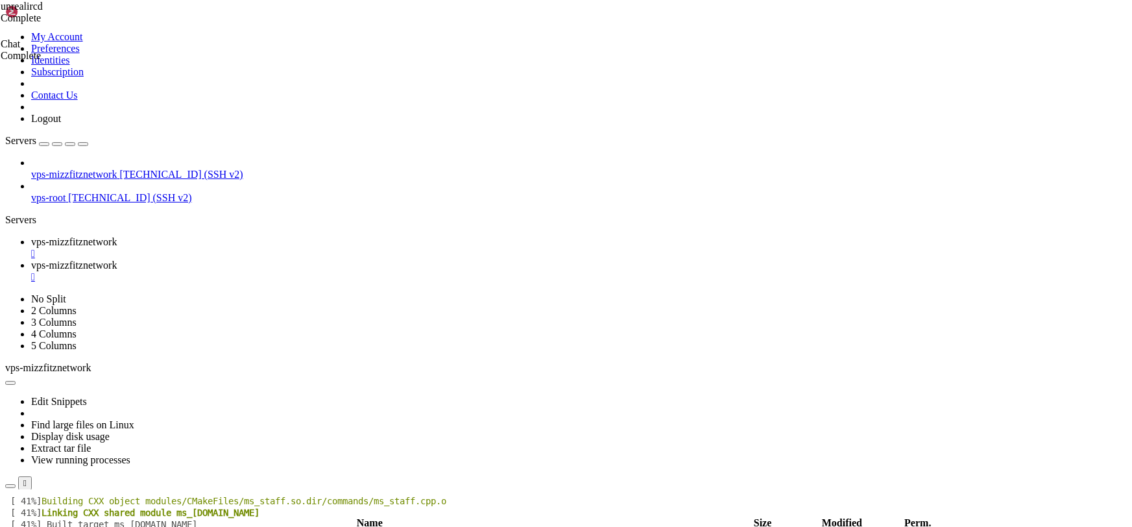
scroll to position [3912, 0]
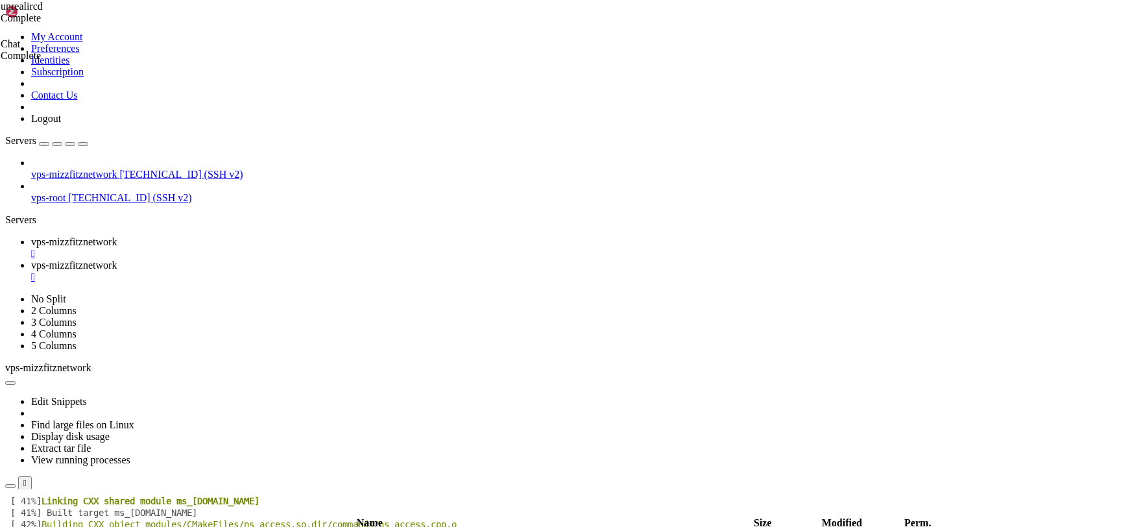
click at [117, 260] on span "vps-mizzfitznetwork" at bounding box center [74, 265] width 86 height 11
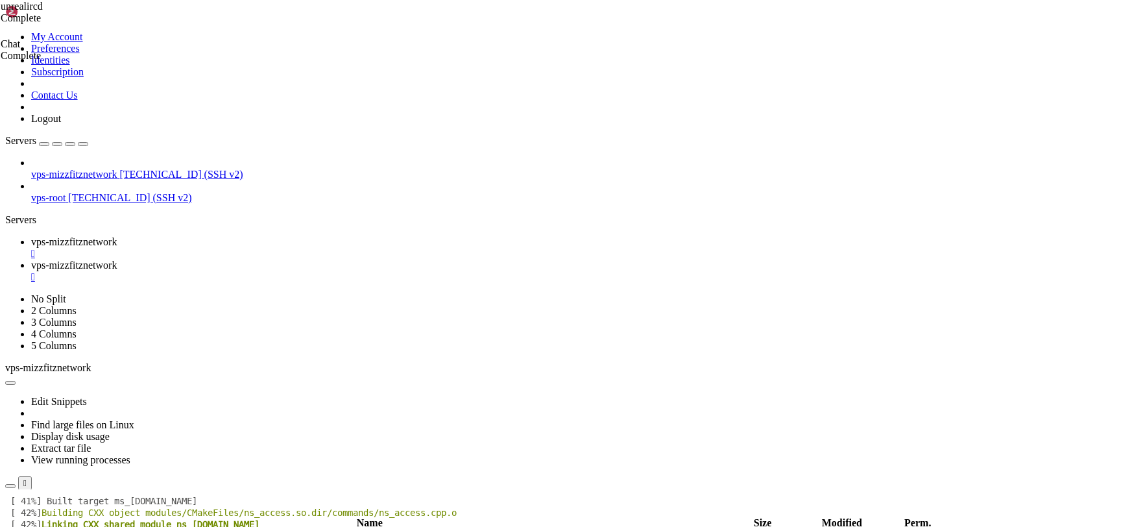
scroll to position [3947, 0]
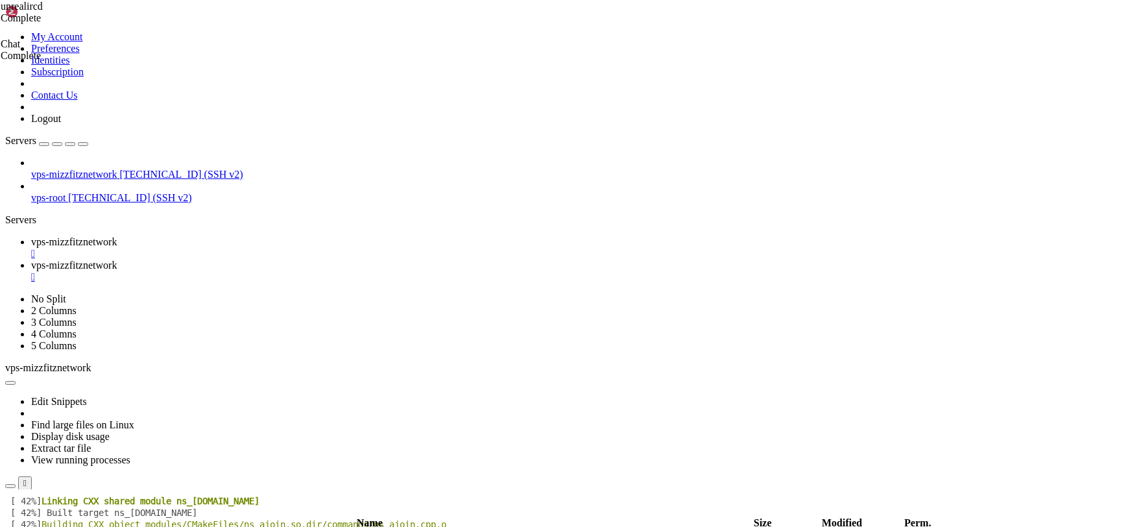
click at [141, 511] on div "submit" at bounding box center [141, 511] width 0 height 0
click at [714, 502] on div "/home/mizzfitznetwork" at bounding box center [566, 509] width 1122 height 14
click at [141, 511] on div "submit" at bounding box center [141, 511] width 0 height 0
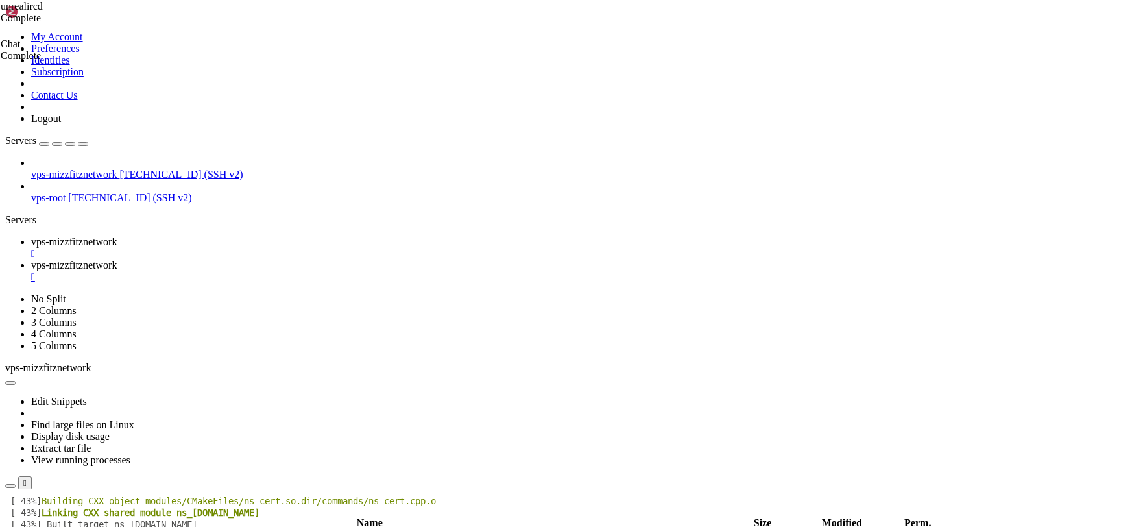
scroll to position [4052, 0]
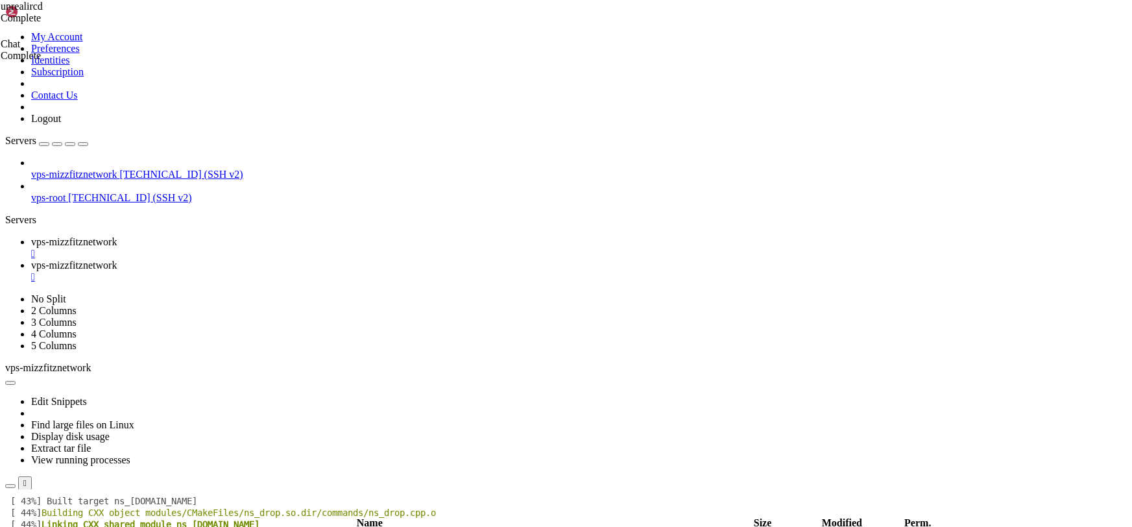
scroll to position [4088, 0]
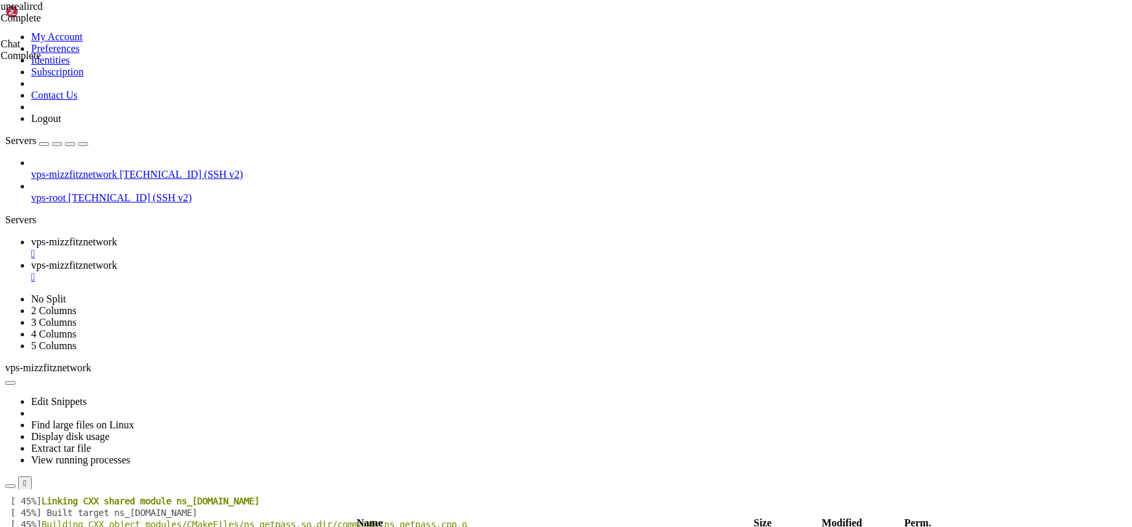
scroll to position [4122, 0]
type input "/home/mizzfitznetwork/Chat/Server/conf"
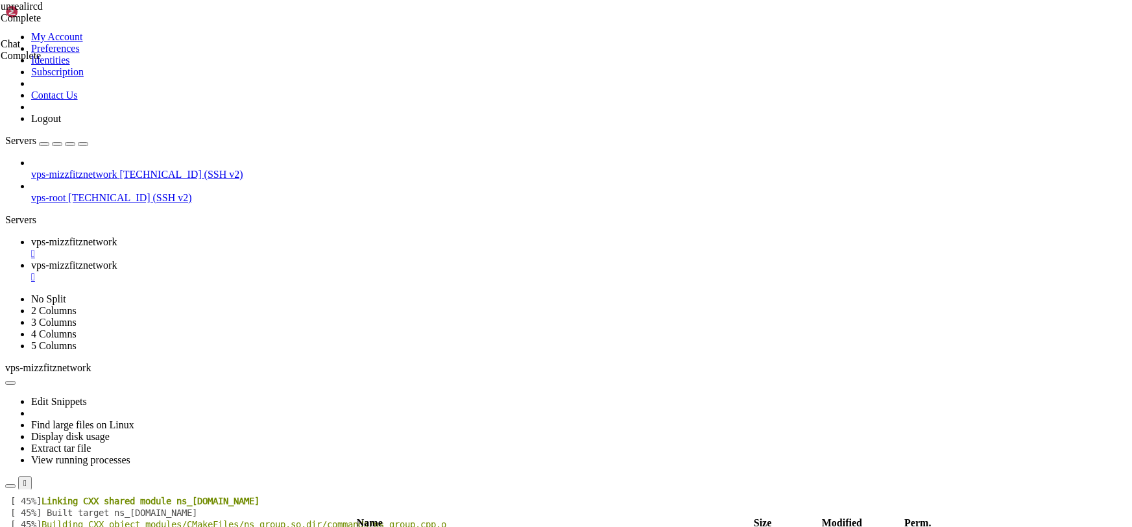
click at [90, 236] on link "vps-mizzfitznetwork " at bounding box center [579, 247] width 1096 height 23
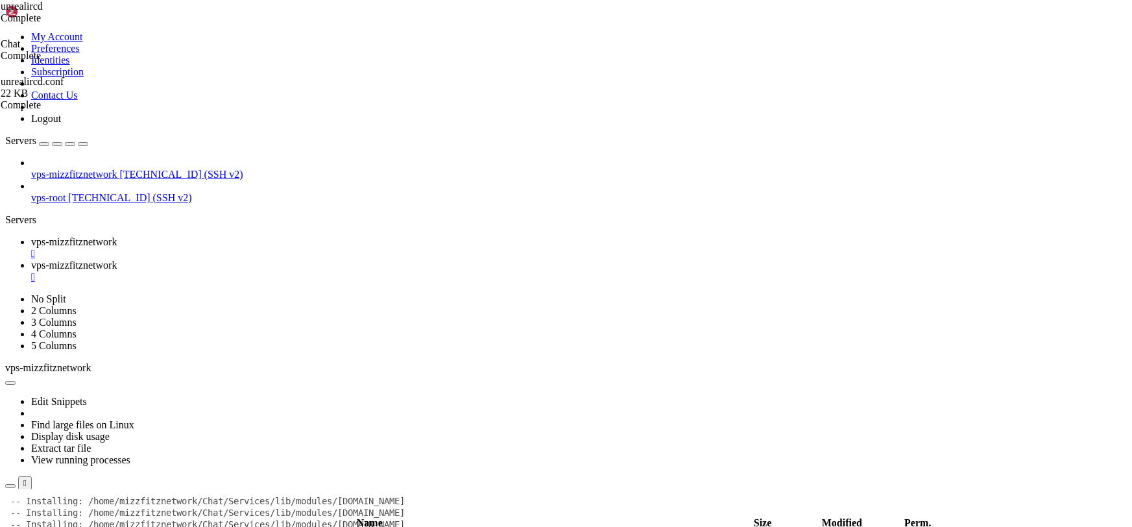
scroll to position [11083, 0]
drag, startPoint x: 184, startPoint y: 10, endPoint x: 191, endPoint y: 25, distance: 15.7
click at [117, 260] on span "vps-mizzfitznetwork" at bounding box center [74, 265] width 86 height 11
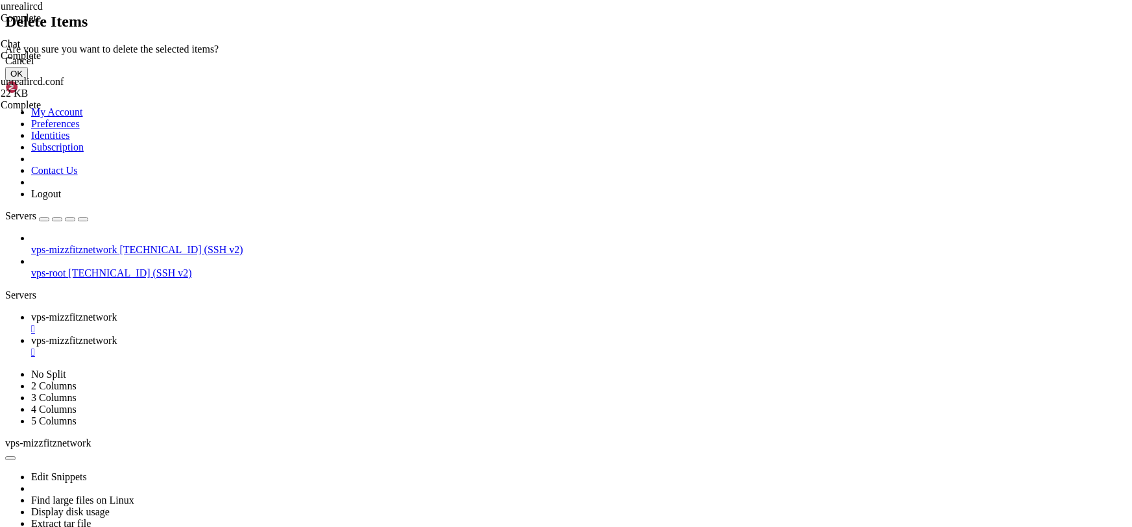
drag, startPoint x: 743, startPoint y: 311, endPoint x: 732, endPoint y: 308, distance: 11.7
click at [734, 80] on div "Cancel OK" at bounding box center [566, 67] width 1122 height 25
click at [28, 80] on button "OK" at bounding box center [16, 74] width 23 height 14
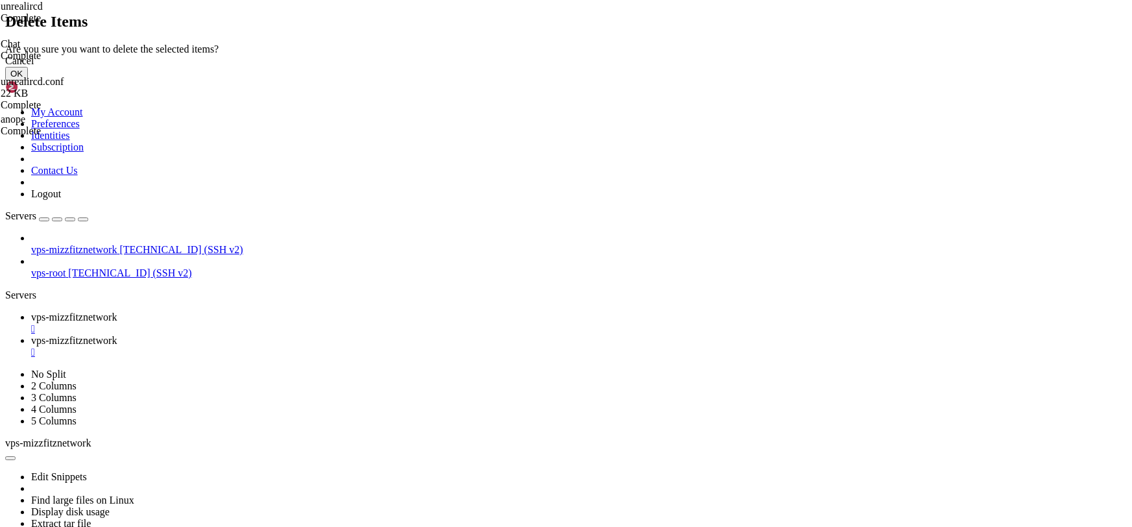
drag, startPoint x: 725, startPoint y: 315, endPoint x: 703, endPoint y: 298, distance: 27.9
click at [28, 80] on button "OK" at bounding box center [16, 74] width 23 height 14
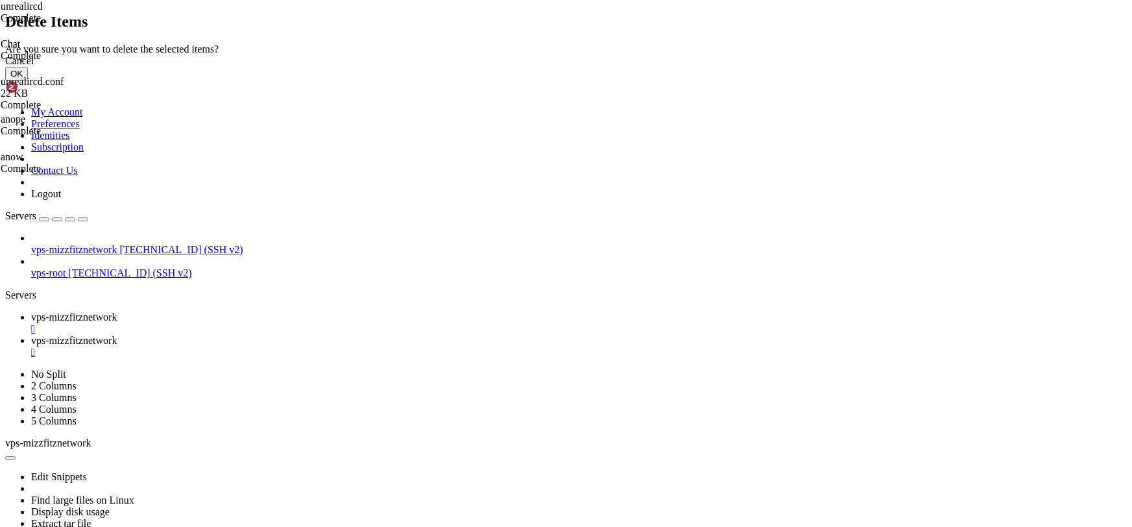
click at [28, 80] on button "OK" at bounding box center [16, 74] width 23 height 14
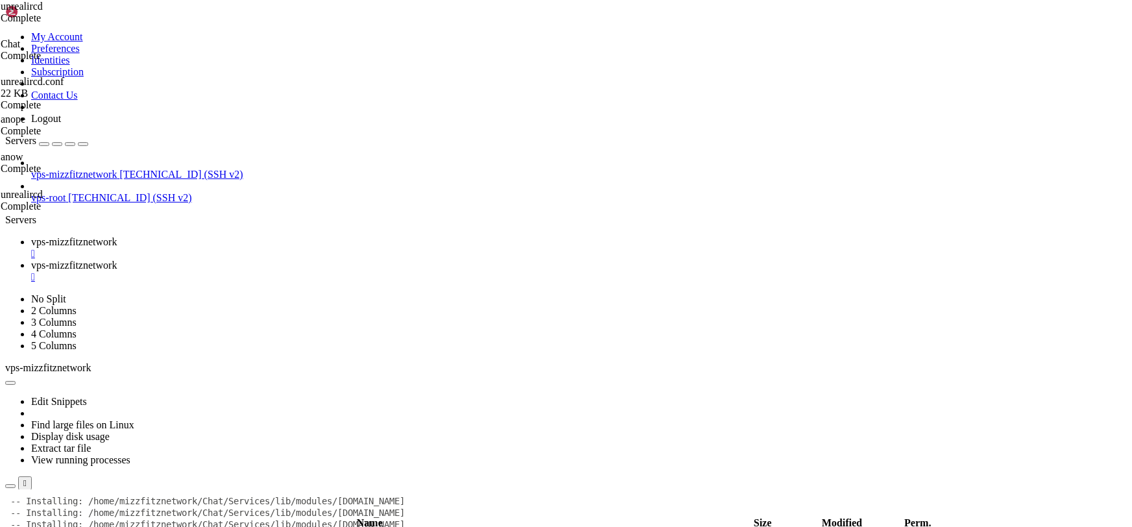
click at [48, 236] on span "vps-mizzfitznetwork" at bounding box center [74, 241] width 86 height 11
drag, startPoint x: 677, startPoint y: 938, endPoint x: 142, endPoint y: 941, distance: 535.3
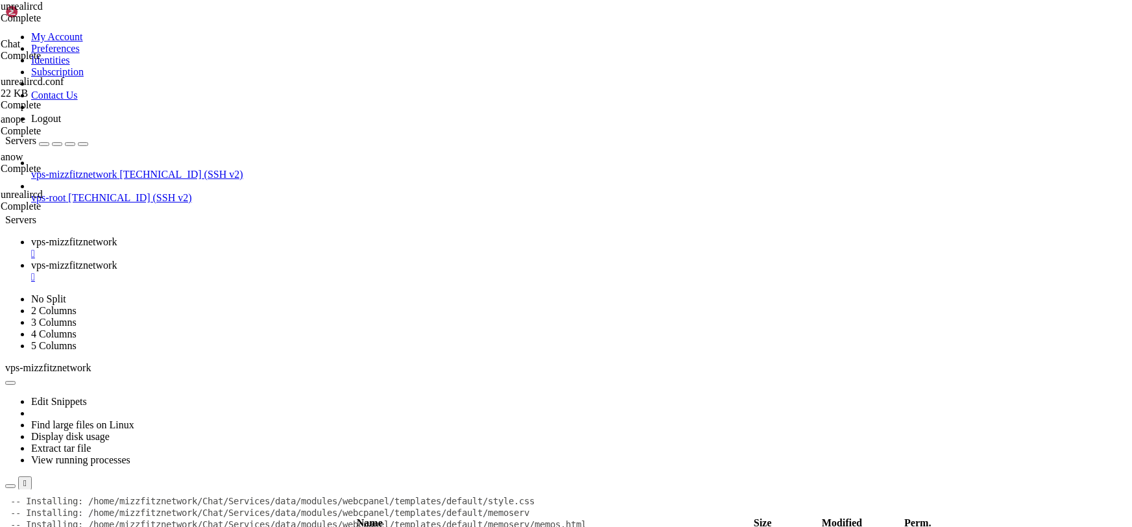
drag, startPoint x: 703, startPoint y: 938, endPoint x: 693, endPoint y: 930, distance: 12.1
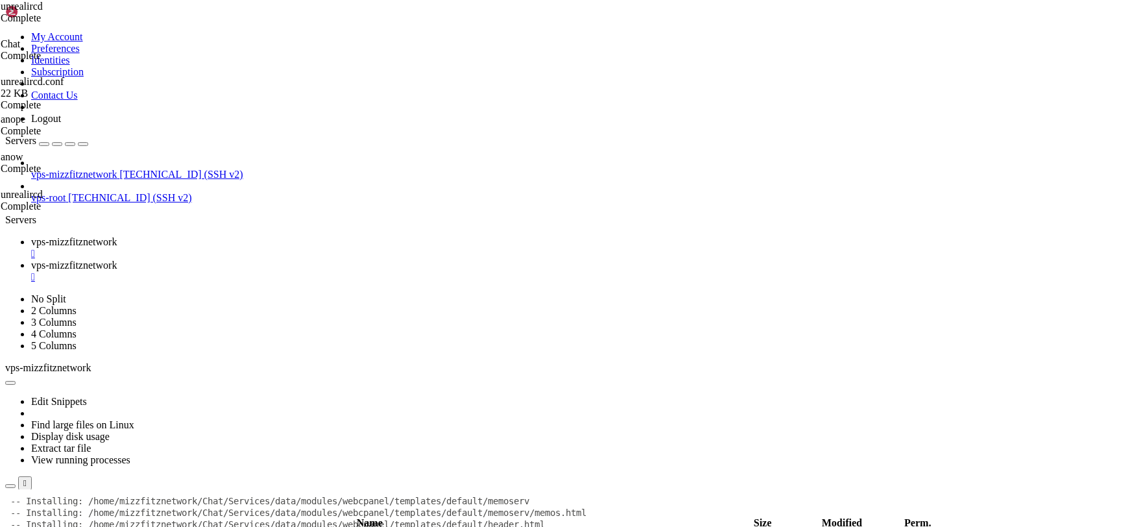
drag, startPoint x: 576, startPoint y: 927, endPoint x: 607, endPoint y: 925, distance: 31.3
copy x-row "argon2id$v=19$m=6144,t=2,p=2$qHNeZND/rj/qzavuPHQUWA$TH3YIy5rD9dD56rB4OOGr30baCB…"
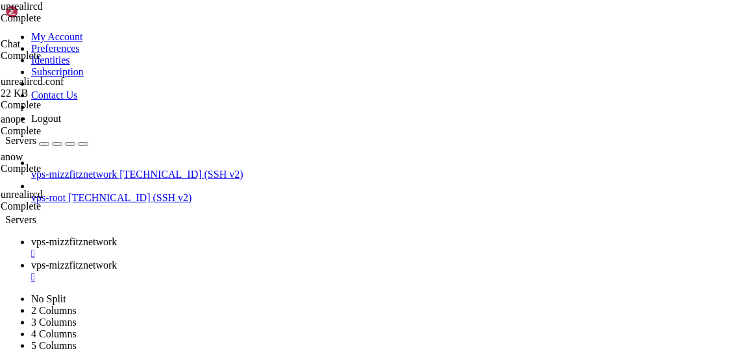
scroll to position [11352, 0]
drag, startPoint x: 328, startPoint y: 938, endPoint x: 354, endPoint y: 625, distance: 313.2
drag, startPoint x: 375, startPoint y: 757, endPoint x: 60, endPoint y: 759, distance: 314.7
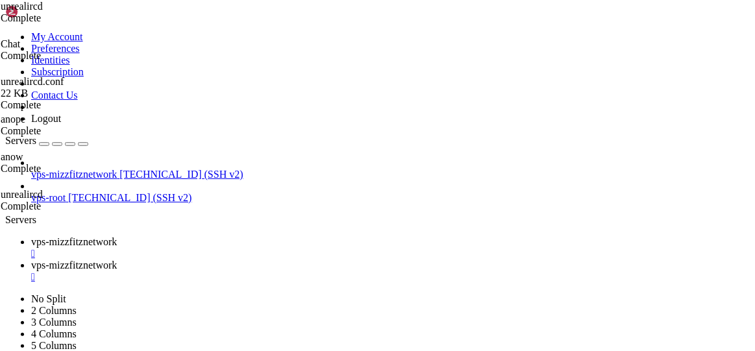
copy x-row ""qv+46458aUcDN64M0hl2IhoYo7X2A7Nk8+9ry0jn2Kw=" { spkifp; };"
drag, startPoint x: 538, startPoint y: 710, endPoint x: 103, endPoint y: 705, distance: 434.7
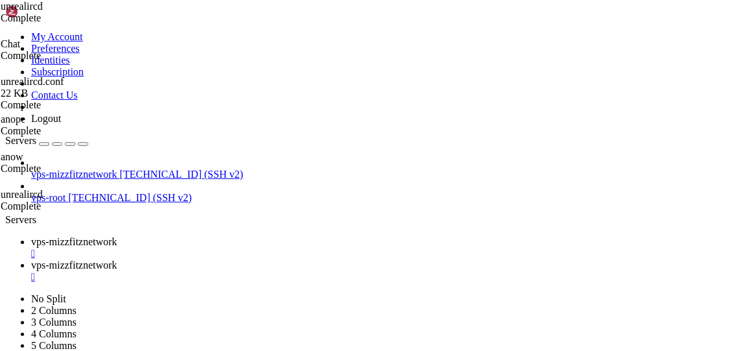
scroll to position [11667, 0]
copy x-row "h0LwwLHPn2Krdm3i44IqG85Kxf3To50mASee83E4aP8JqcX27E2H33XBh7jcO4h12yljJkd7O2Ph86H7"
drag, startPoint x: 108, startPoint y: 708, endPoint x: 541, endPoint y: 710, distance: 432.8
copy x-row "uO264x2o6U8UE2G4p3OxXXsTw1I2671Fa3P3KEj202n7p207lbGGYa8ToEwy28NoERIGuf5UUe00v1m7"
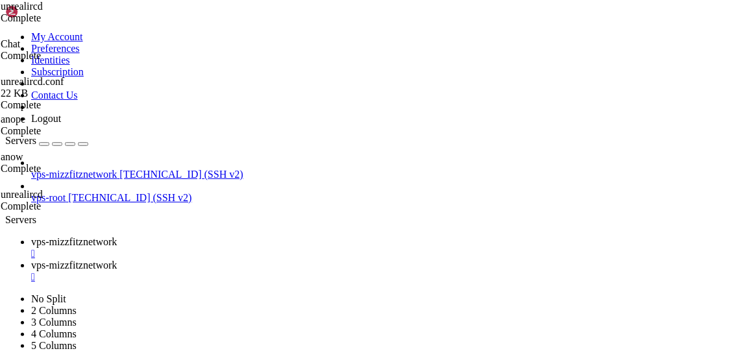
drag, startPoint x: 540, startPoint y: 723, endPoint x: 104, endPoint y: 723, distance: 436.0
copy x-row "pqoqaSc16N4mDG3f4itv1SMM1V0ENJ4n1n5lwmy85inHIiY8f5cS70nuEm31eFyOh6tQanOayI83kbL4"
click at [117, 260] on span "vps-mizzfitznetwork" at bounding box center [74, 265] width 86 height 11
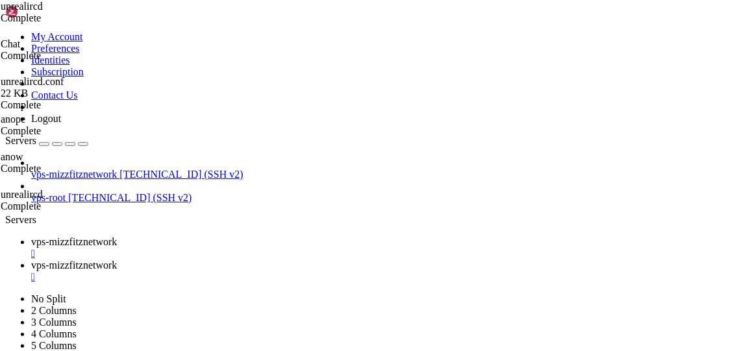
drag, startPoint x: 380, startPoint y: 165, endPoint x: 381, endPoint y: 154, distance: 11.7
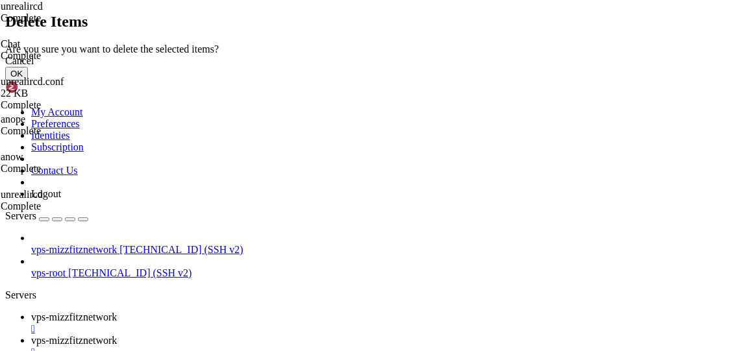
click at [28, 80] on button "OK" at bounding box center [16, 74] width 23 height 14
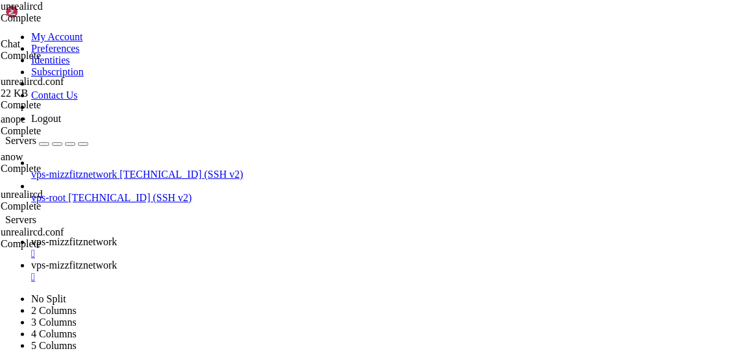
click at [66, 236] on span "vps-mizzfitznetwork" at bounding box center [74, 241] width 86 height 11
click at [117, 260] on span "vps-mizzfitznetwork" at bounding box center [74, 265] width 86 height 11
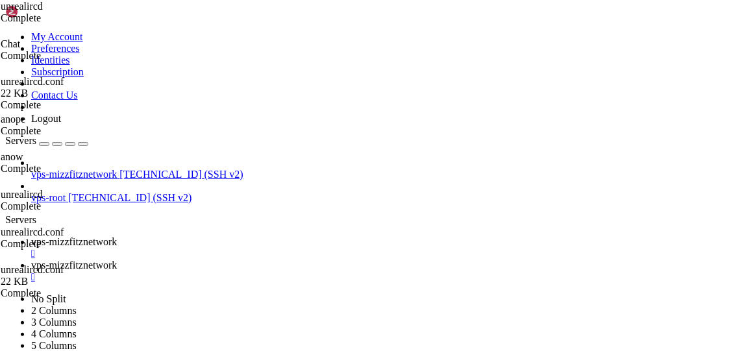
type input "/home/mizzfitznetwork/Chat/Services/conf"
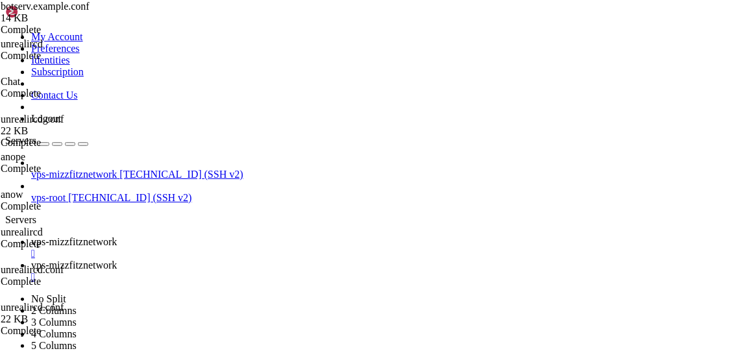
scroll to position [100, 0]
paste textarea "mizzfitznetwork.com"
type textarea "host = "services.mizzfitznetwork.com""
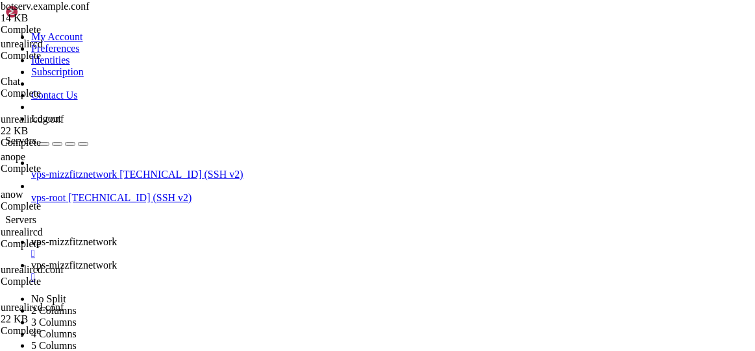
drag, startPoint x: 89, startPoint y: 135, endPoint x: 101, endPoint y: 139, distance: 12.5
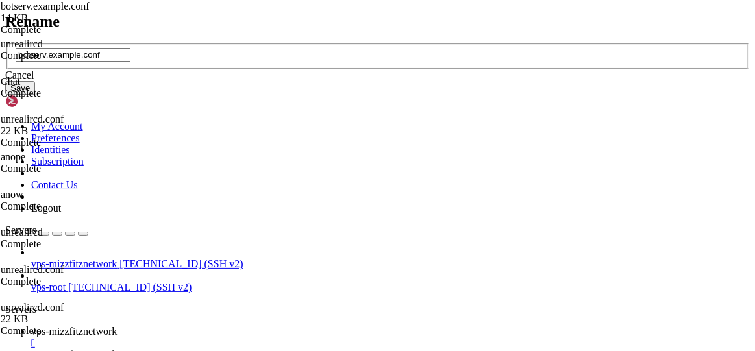
click at [130, 62] on input "botserv.example.conf" at bounding box center [73, 55] width 115 height 14
type input "botserv.conf"
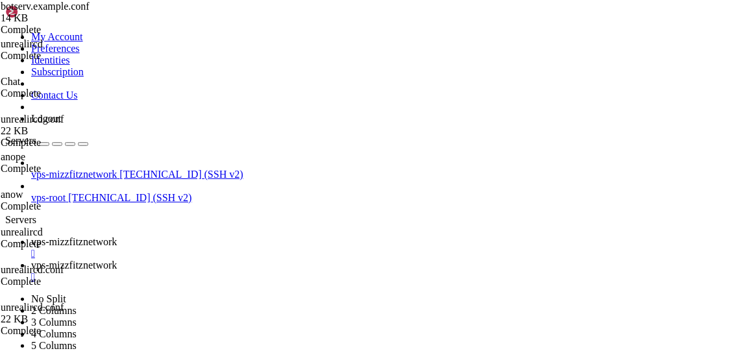
scroll to position [0, 0]
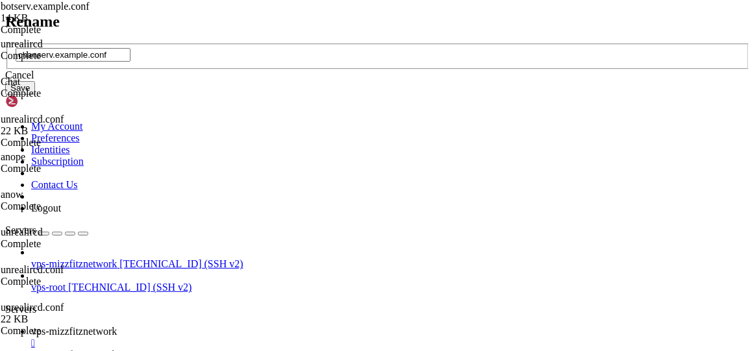
click at [130, 62] on input "chanserv.example.conf" at bounding box center [73, 55] width 115 height 14
type input "chanserv.conf"
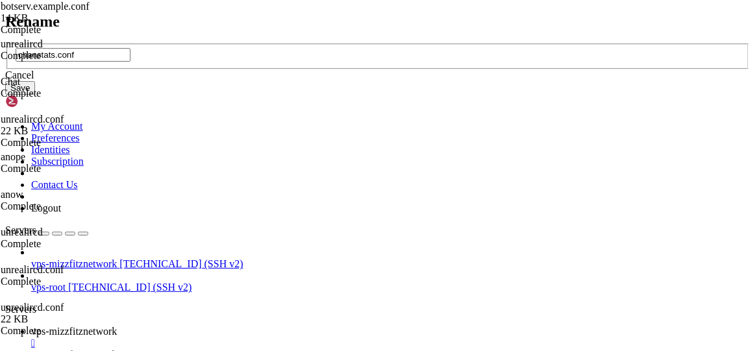
type input "chanstats.conf"
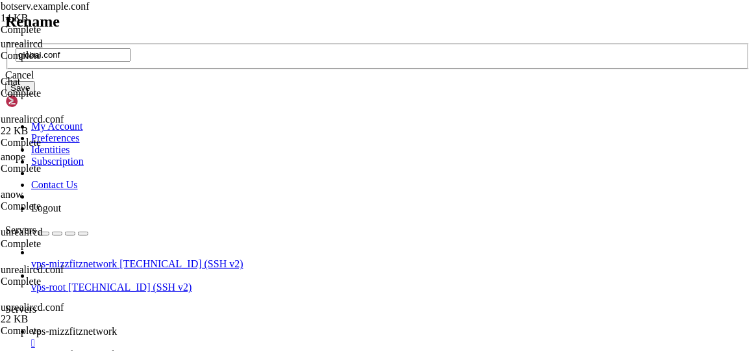
type input "global.conf"
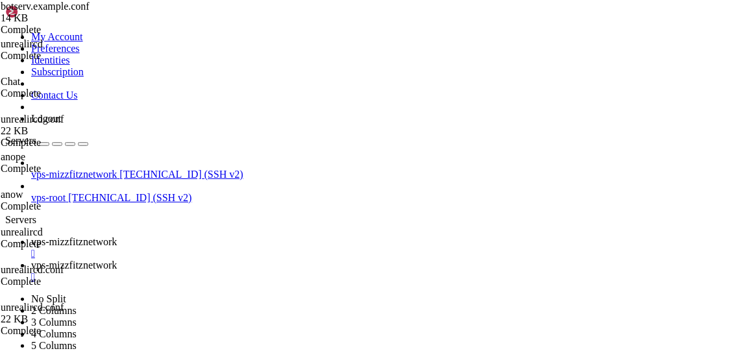
scroll to position [126, 0]
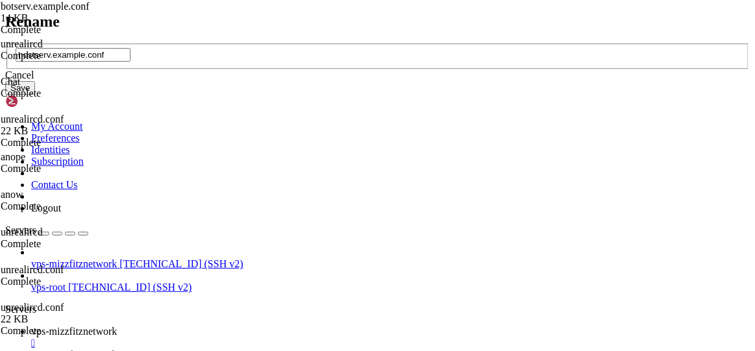
click at [130, 62] on input "hostserv.example.conf" at bounding box center [73, 55] width 115 height 14
type input "hostserv.conf"
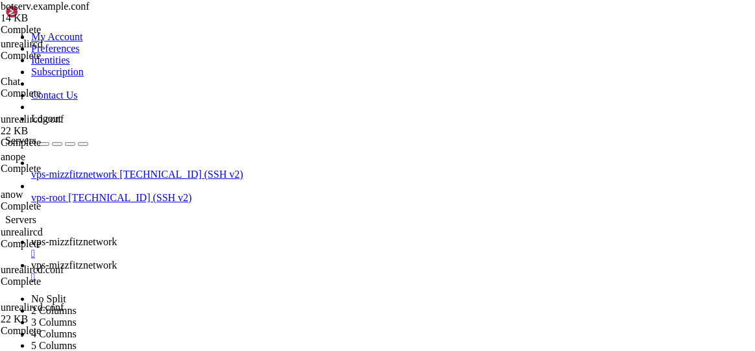
scroll to position [97, 0]
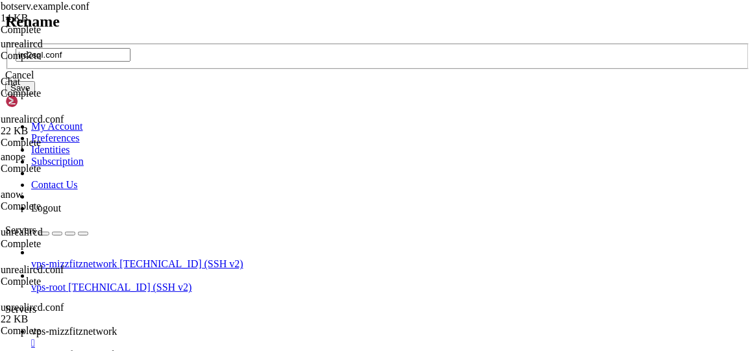
type input "irc2sql.conf"
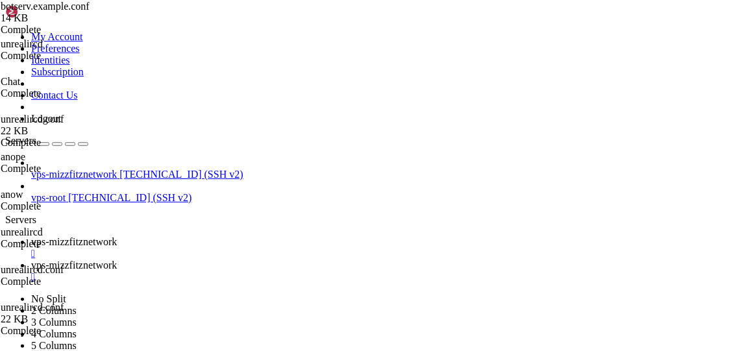
scroll to position [144, 0]
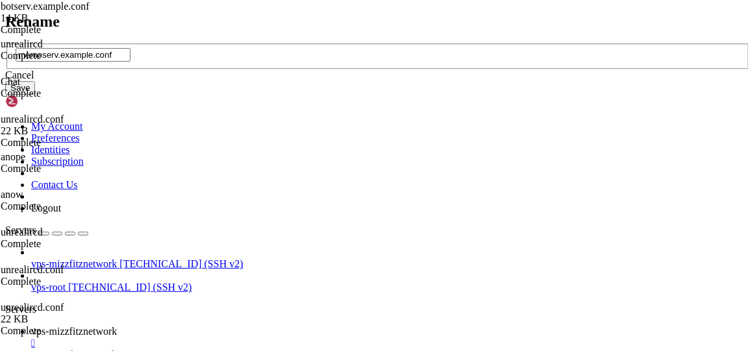
click at [130, 62] on input "memoserv.example.conf" at bounding box center [73, 55] width 115 height 14
type input "memoservconf"
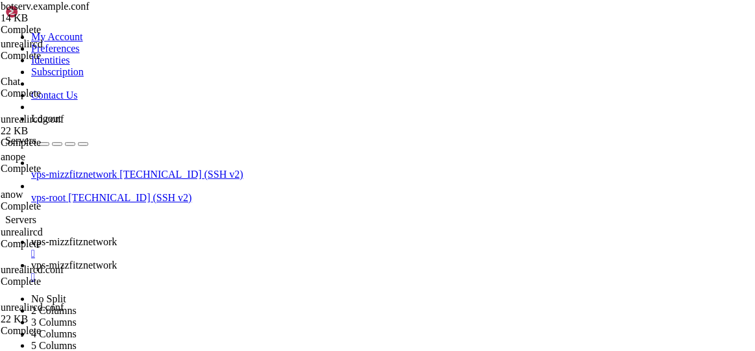
scroll to position [157, 0]
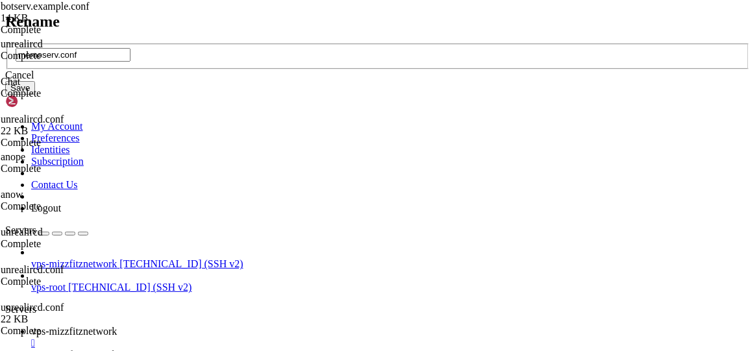
type input "memoserv.conf"
click at [35, 95] on button "Save" at bounding box center [20, 88] width 30 height 14
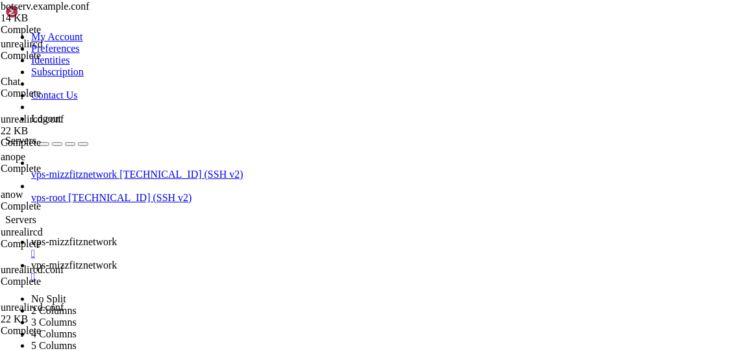
drag, startPoint x: 196, startPoint y: 260, endPoint x: 202, endPoint y: 300, distance: 40.7
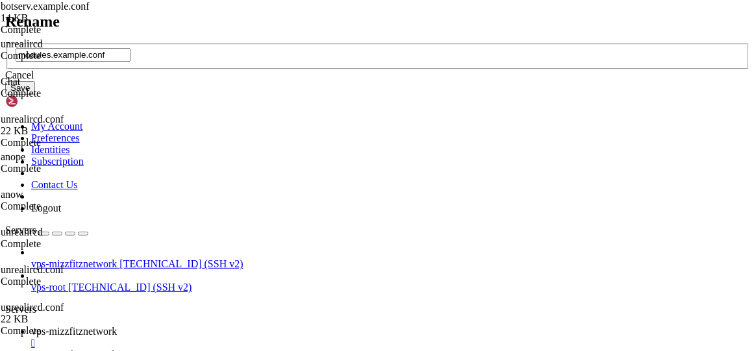
click at [130, 62] on input "modules.example.conf" at bounding box center [73, 55] width 115 height 14
drag, startPoint x: 342, startPoint y: 173, endPoint x: 308, endPoint y: 172, distance: 33.7
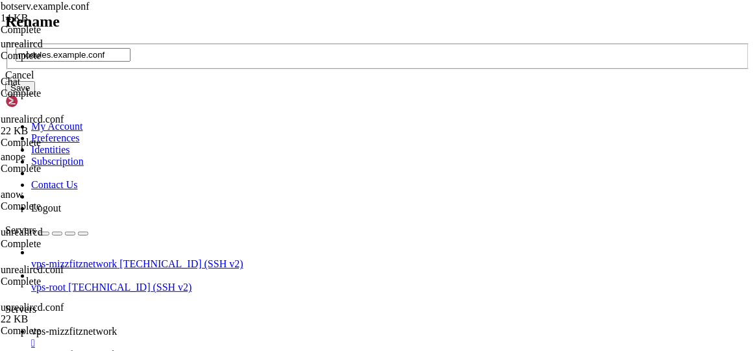
click at [130, 62] on input "modules.example.conf" at bounding box center [73, 55] width 115 height 14
type input "modules.conf"
click at [35, 95] on button "Save" at bounding box center [20, 88] width 30 height 14
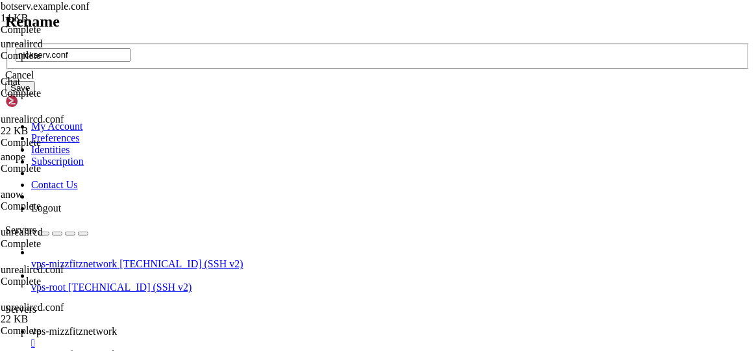
type input "nickserv.conf"
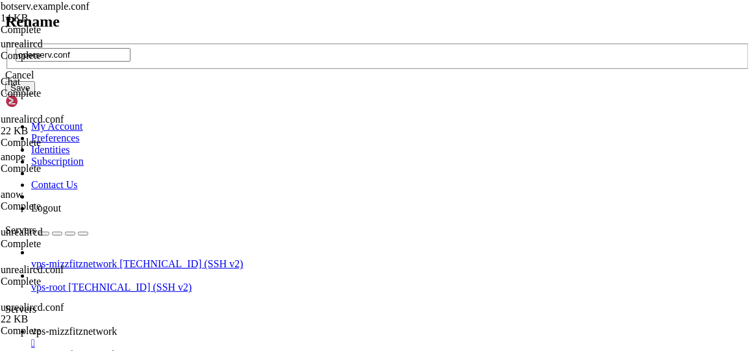
type input "operserv.conf"
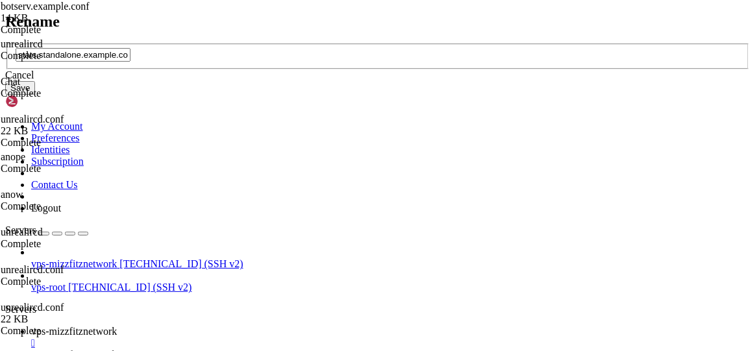
click at [130, 62] on input "stats.standalone.example.conf" at bounding box center [73, 55] width 115 height 14
drag, startPoint x: 376, startPoint y: 172, endPoint x: 337, endPoint y: 176, distance: 39.2
click at [130, 62] on input "stats.standalone.example.conf" at bounding box center [73, 55] width 115 height 14
type input "stats.standalone.conf"
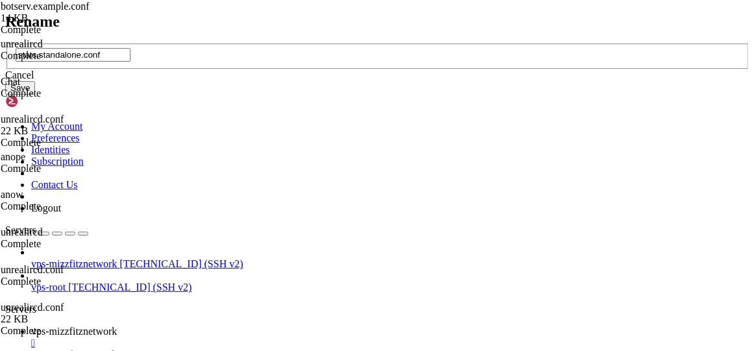
drag, startPoint x: 496, startPoint y: 219, endPoint x: 489, endPoint y: 218, distance: 6.5
click at [35, 95] on button "Save" at bounding box center [20, 88] width 30 height 14
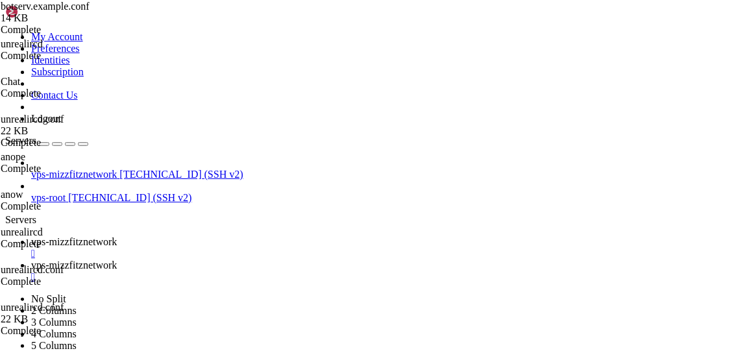
scroll to position [0, 0]
click at [82, 236] on link "vps-mizzfitznetwork " at bounding box center [390, 247] width 718 height 23
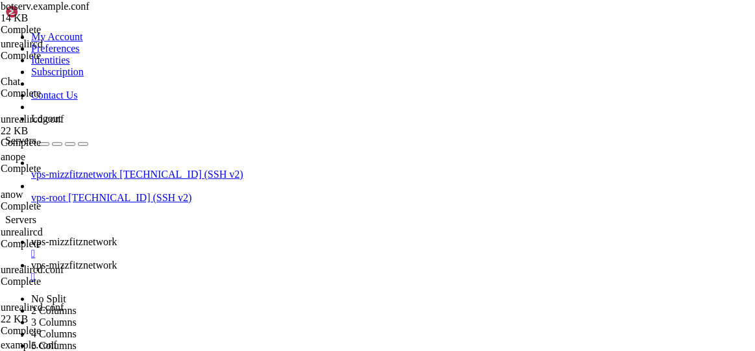
scroll to position [12240, 0]
click at [216, 260] on link "vps-mizzfitznetwork " at bounding box center [390, 271] width 718 height 23
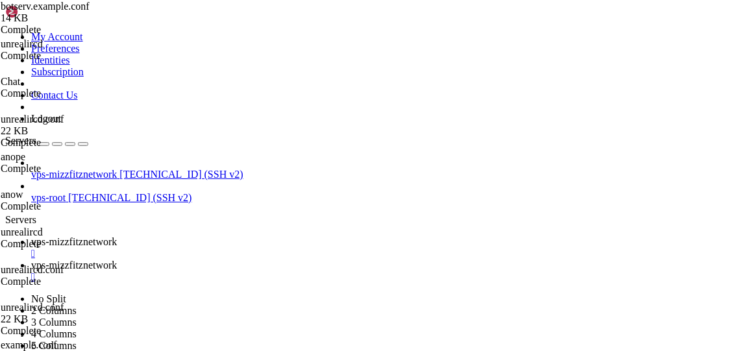
type input "/home/mizzfitznetwork/Chat/Server/conf"
drag, startPoint x: 136, startPoint y: 255, endPoint x: 176, endPoint y: 259, distance: 40.4
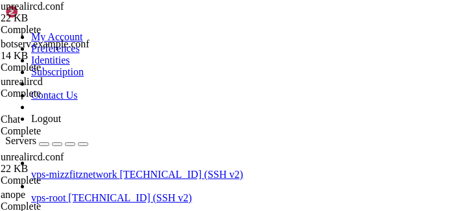
scroll to position [2006, 0]
type textarea "link services.mizzfitznetwork.com"
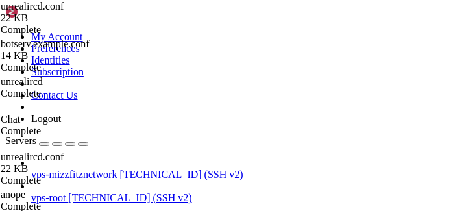
scroll to position [13103, 0]
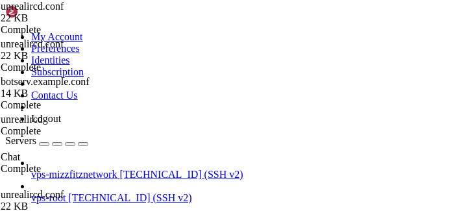
scroll to position [1930, 0]
drag, startPoint x: 151, startPoint y: 2, endPoint x: 169, endPoint y: 16, distance: 22.2
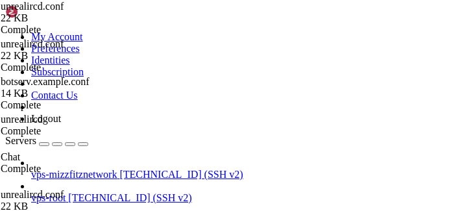
type textarea "// services.mizzfitznetwork.com;"
drag, startPoint x: 64, startPoint y: 19, endPoint x: 107, endPoint y: 15, distance: 43.6
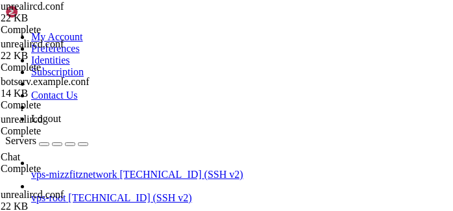
scroll to position [5, 0]
drag, startPoint x: 447, startPoint y: 53, endPoint x: 433, endPoint y: 40, distance: 19.7
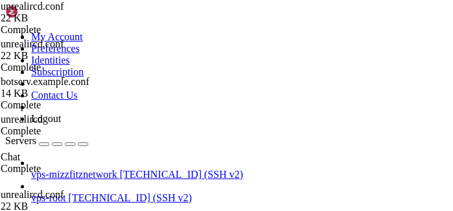
scroll to position [0, 0]
drag, startPoint x: 144, startPoint y: 9, endPoint x: 159, endPoint y: 8, distance: 15.0
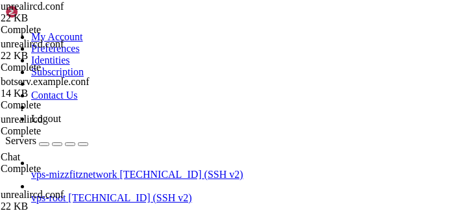
type input "/home/mizzfitznetwork/Chat/Services/conf"
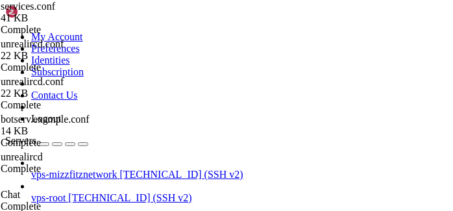
scroll to position [2207, 0]
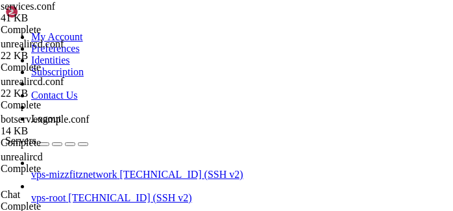
scroll to position [13967, 0]
